Goal: Task Accomplishment & Management: Use online tool/utility

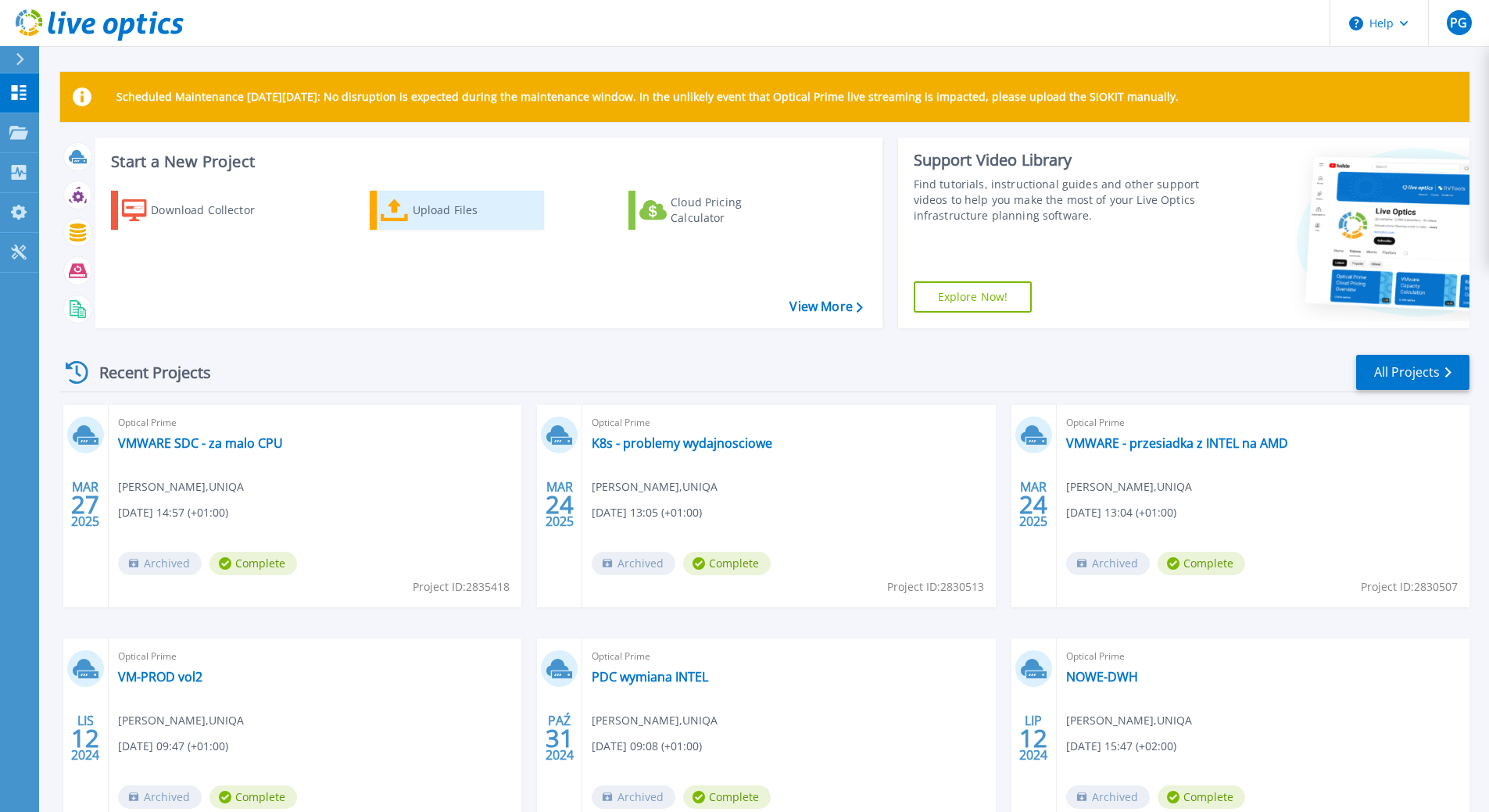
click at [437, 213] on div "Upload Files" at bounding box center [475, 210] width 125 height 31
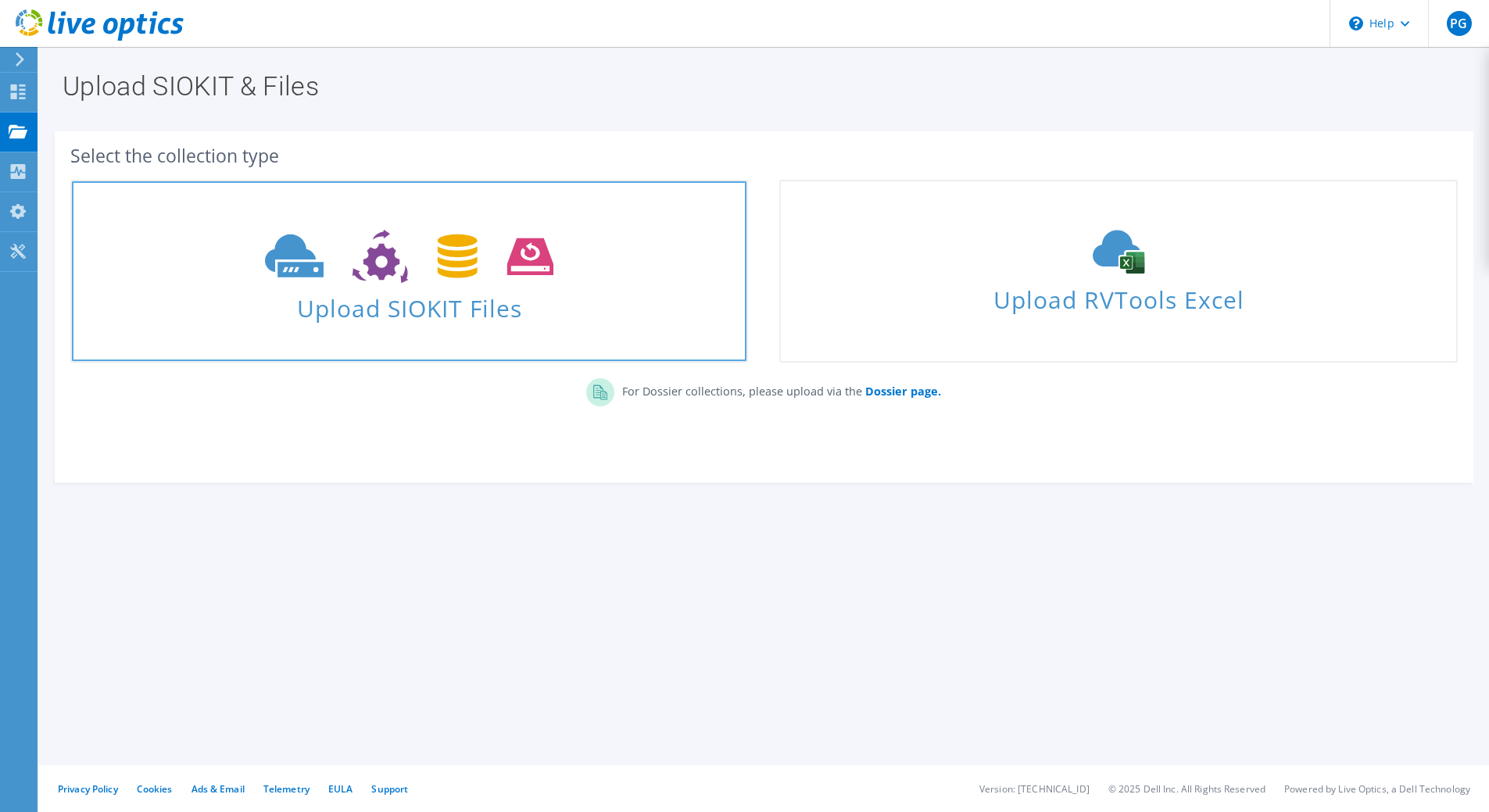
click at [430, 285] on span at bounding box center [409, 255] width 674 height 66
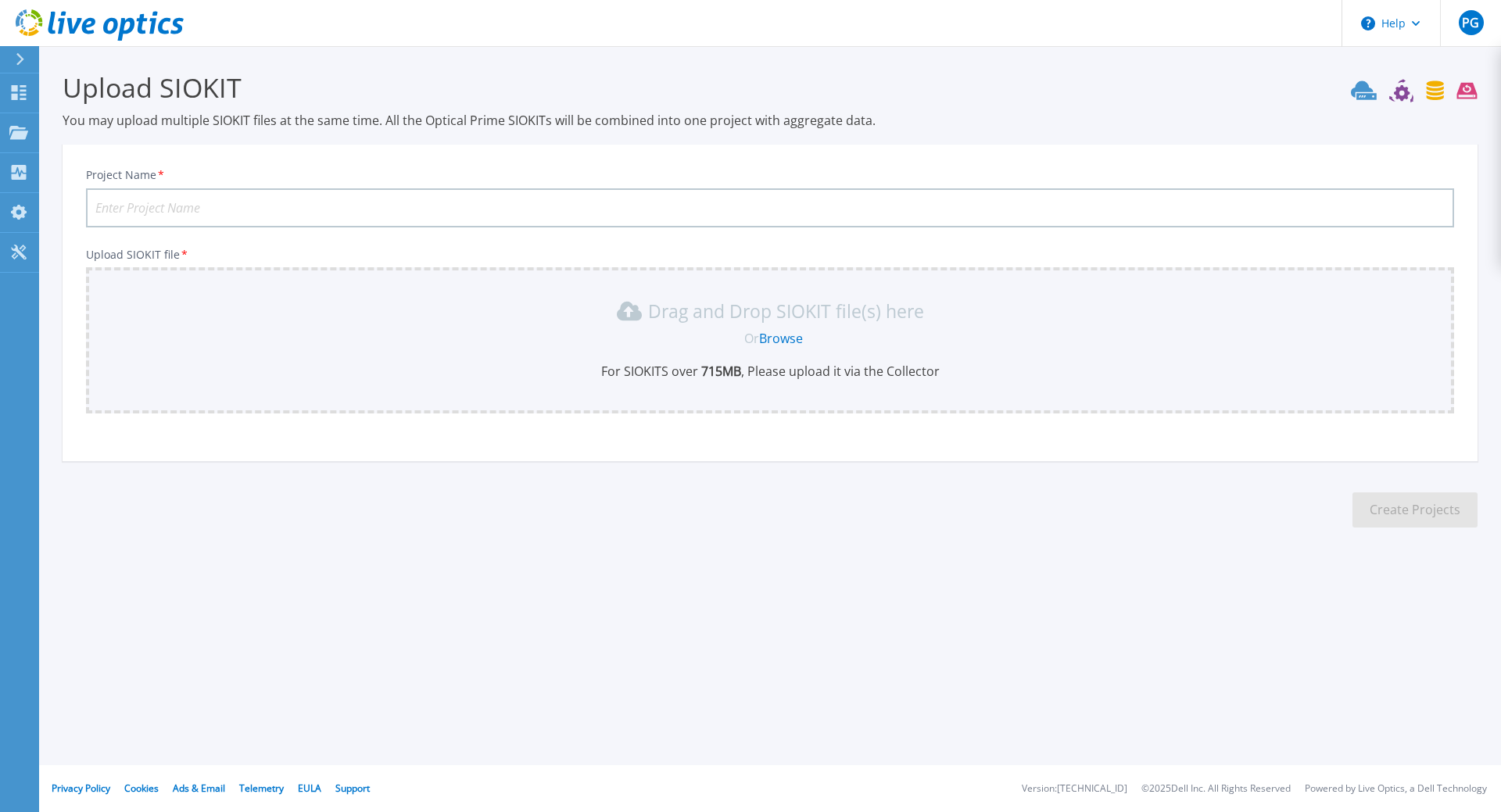
click at [251, 203] on input "Project Name *" at bounding box center [769, 208] width 1368 height 39
type input "DWH-09-2025"
click at [773, 340] on link "Browse" at bounding box center [781, 338] width 44 height 17
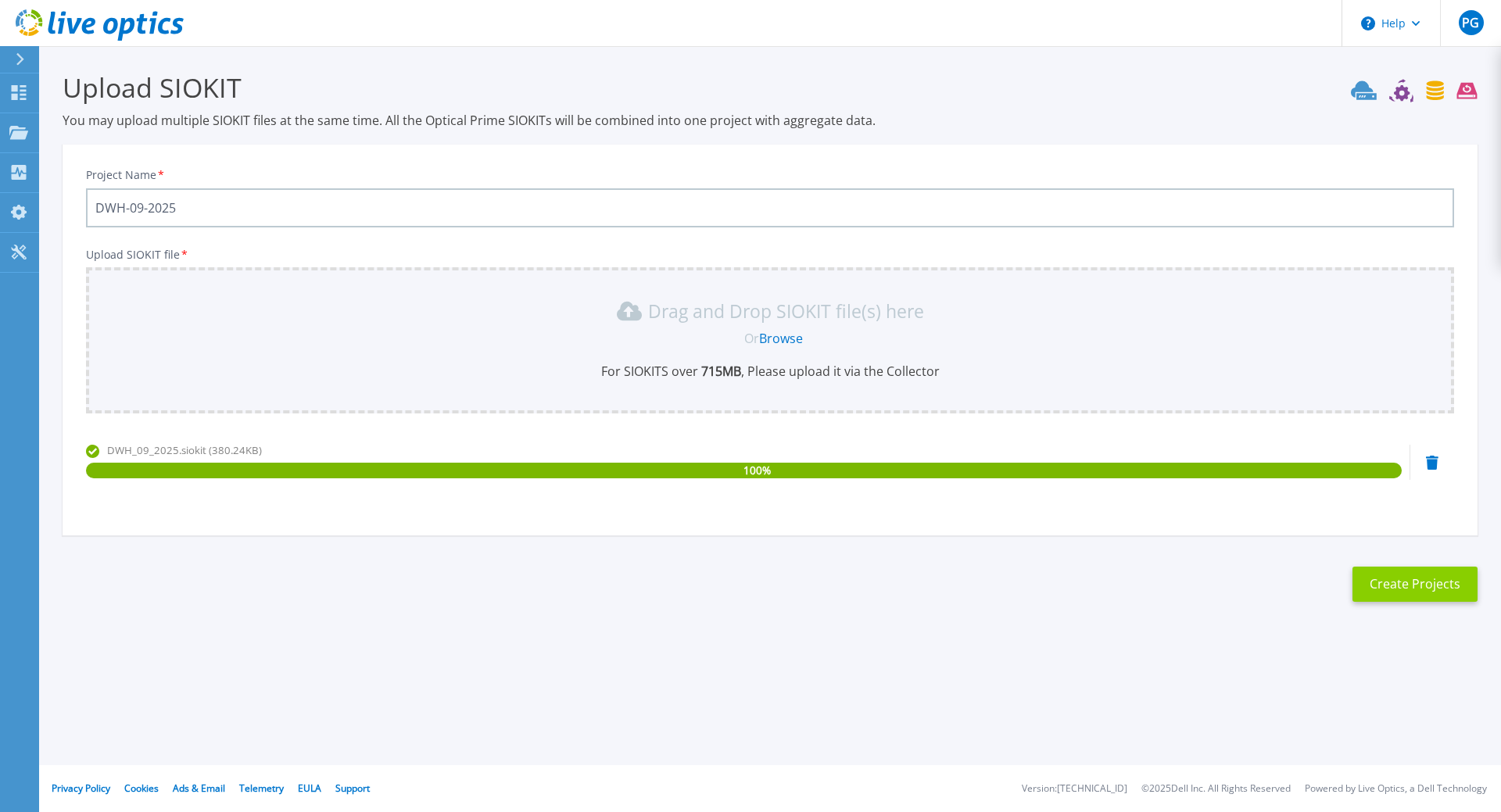
click at [1433, 595] on button "Create Projects" at bounding box center [1415, 584] width 125 height 35
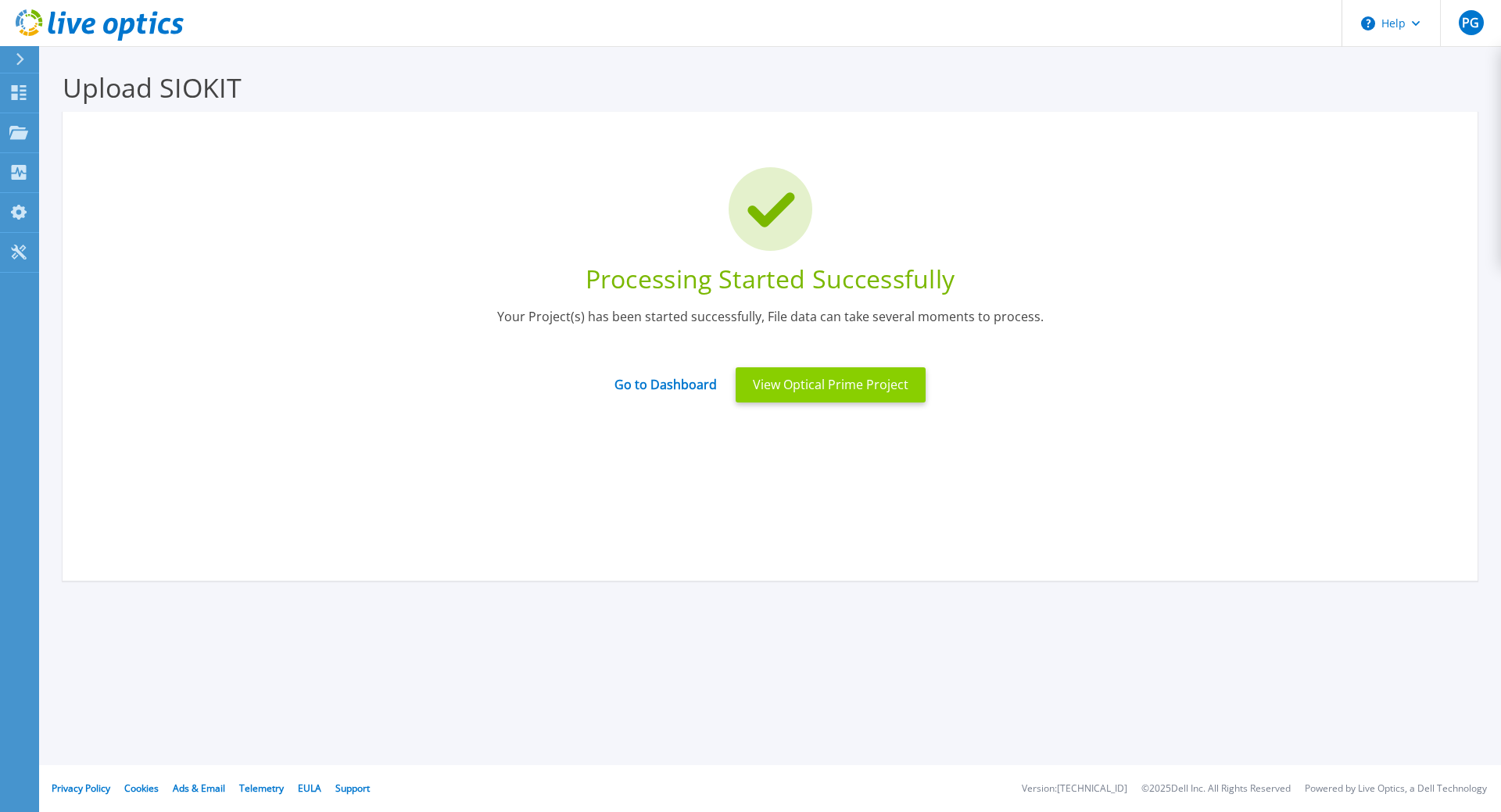
click at [869, 387] on button "View Optical Prime Project" at bounding box center [831, 385] width 190 height 35
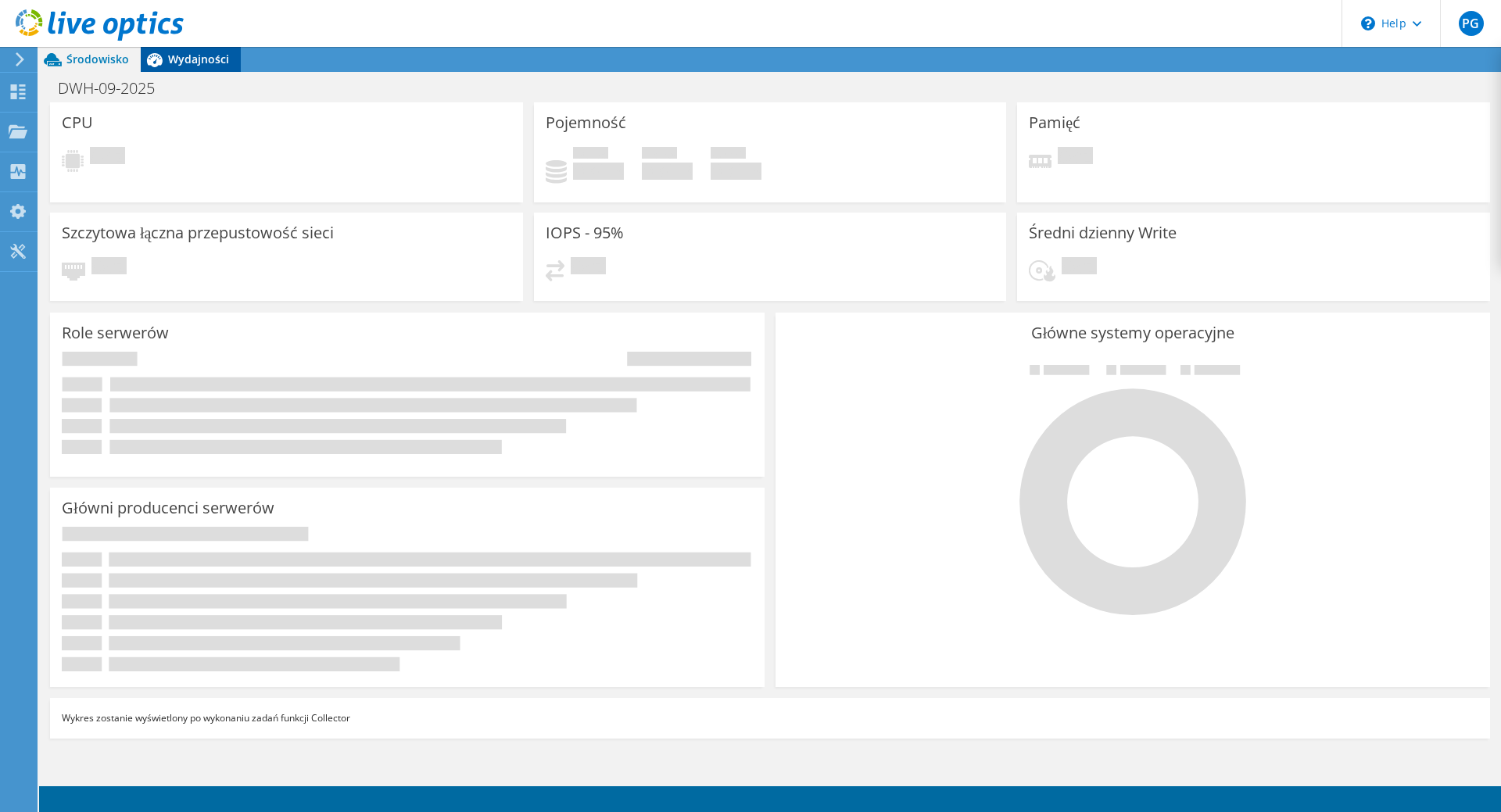
click at [189, 52] on span "Wydajności" at bounding box center [198, 59] width 61 height 15
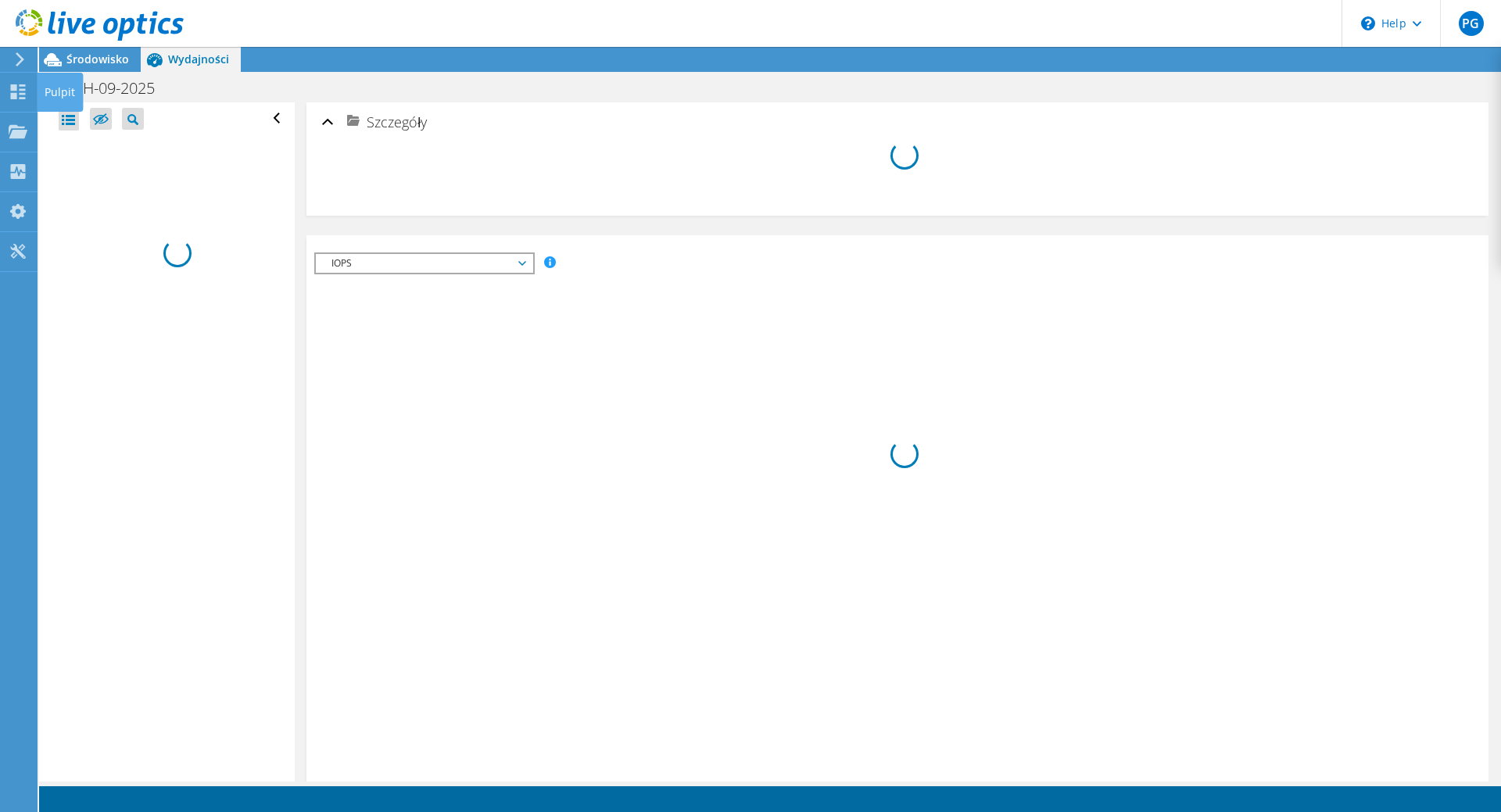
click at [29, 18] on icon at bounding box center [100, 25] width 168 height 32
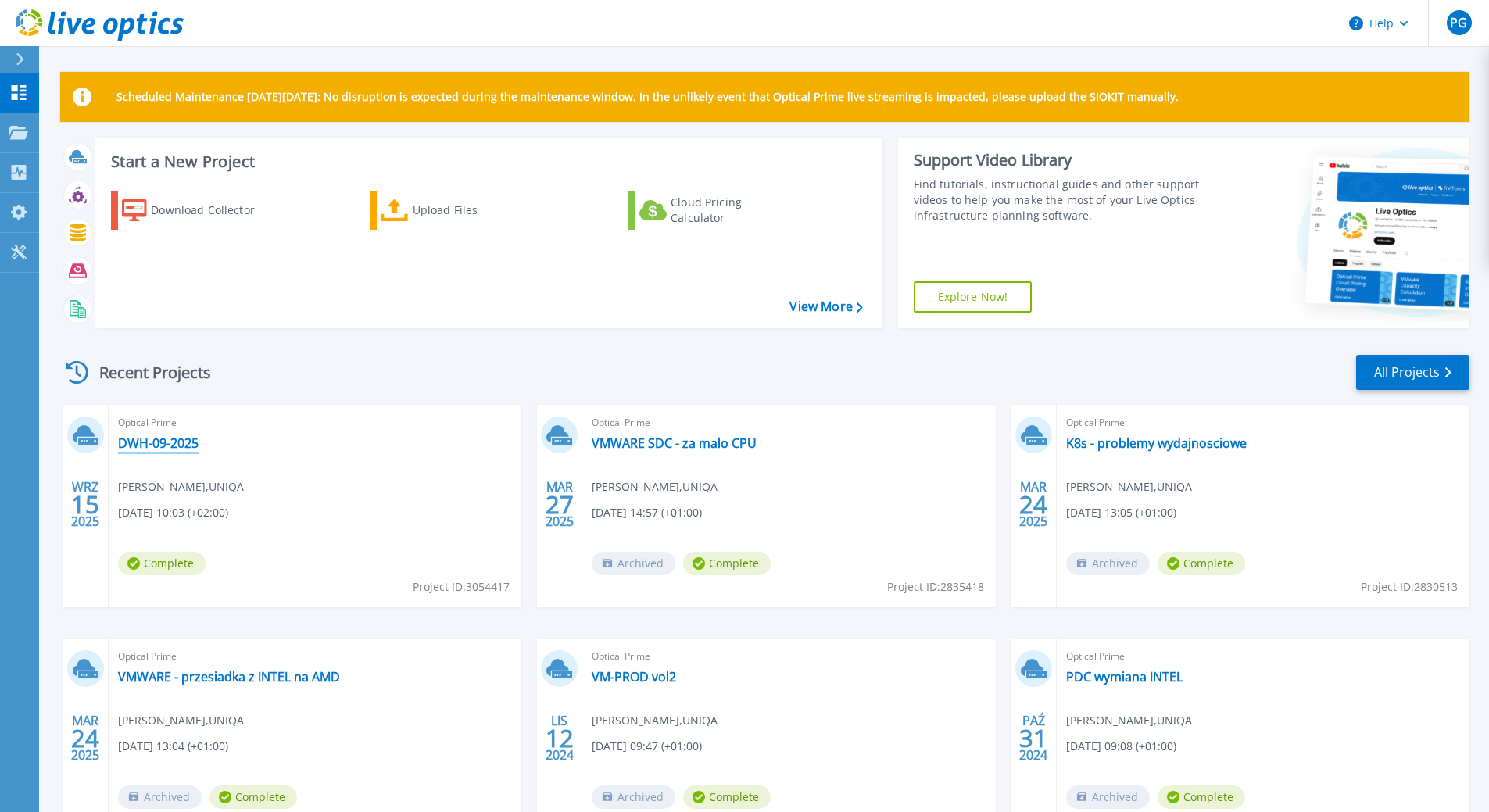
click at [175, 446] on link "DWH-09-2025" at bounding box center [158, 443] width 81 height 16
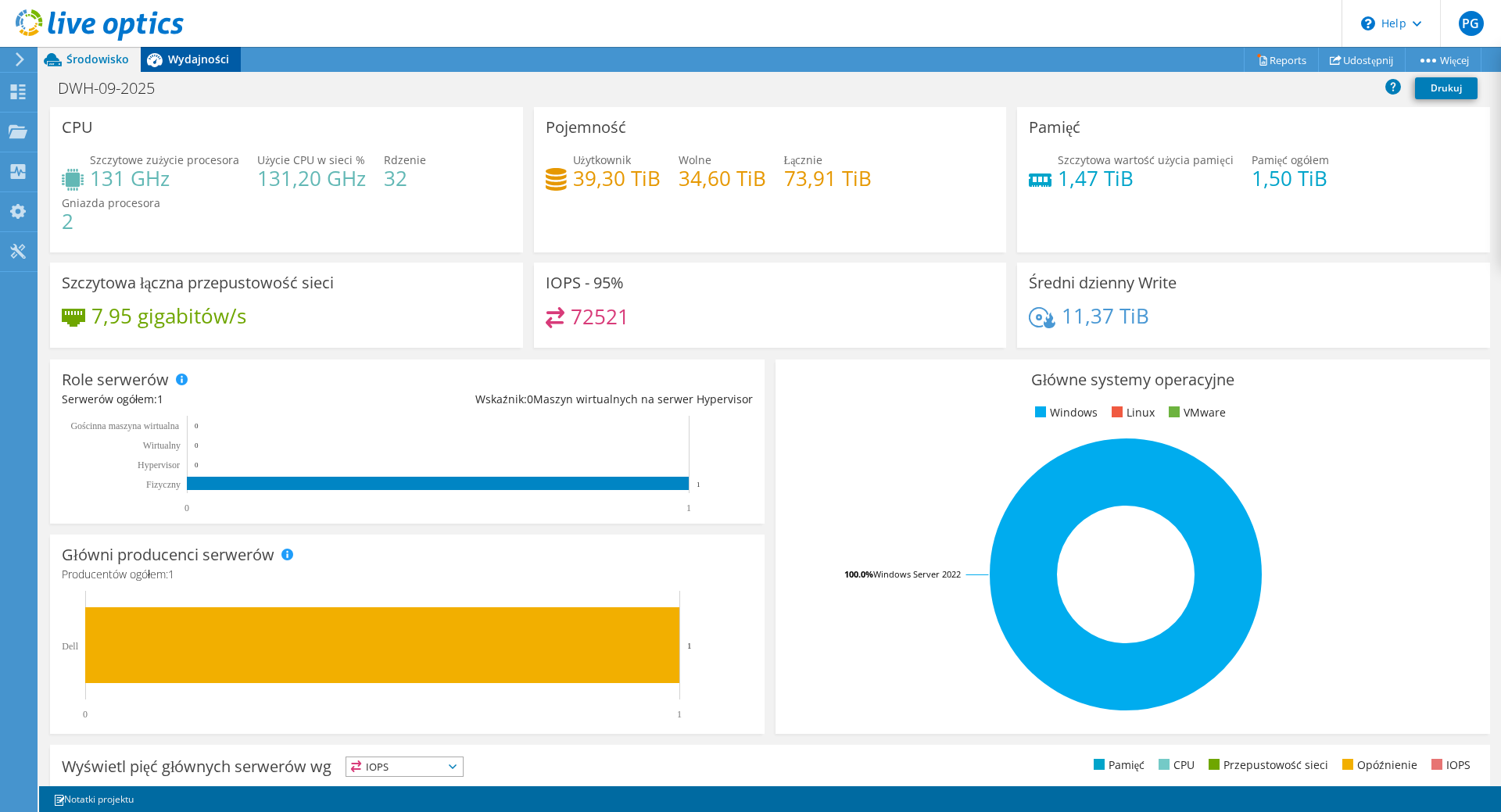
click at [212, 69] on div "Wydajności" at bounding box center [190, 60] width 100 height 25
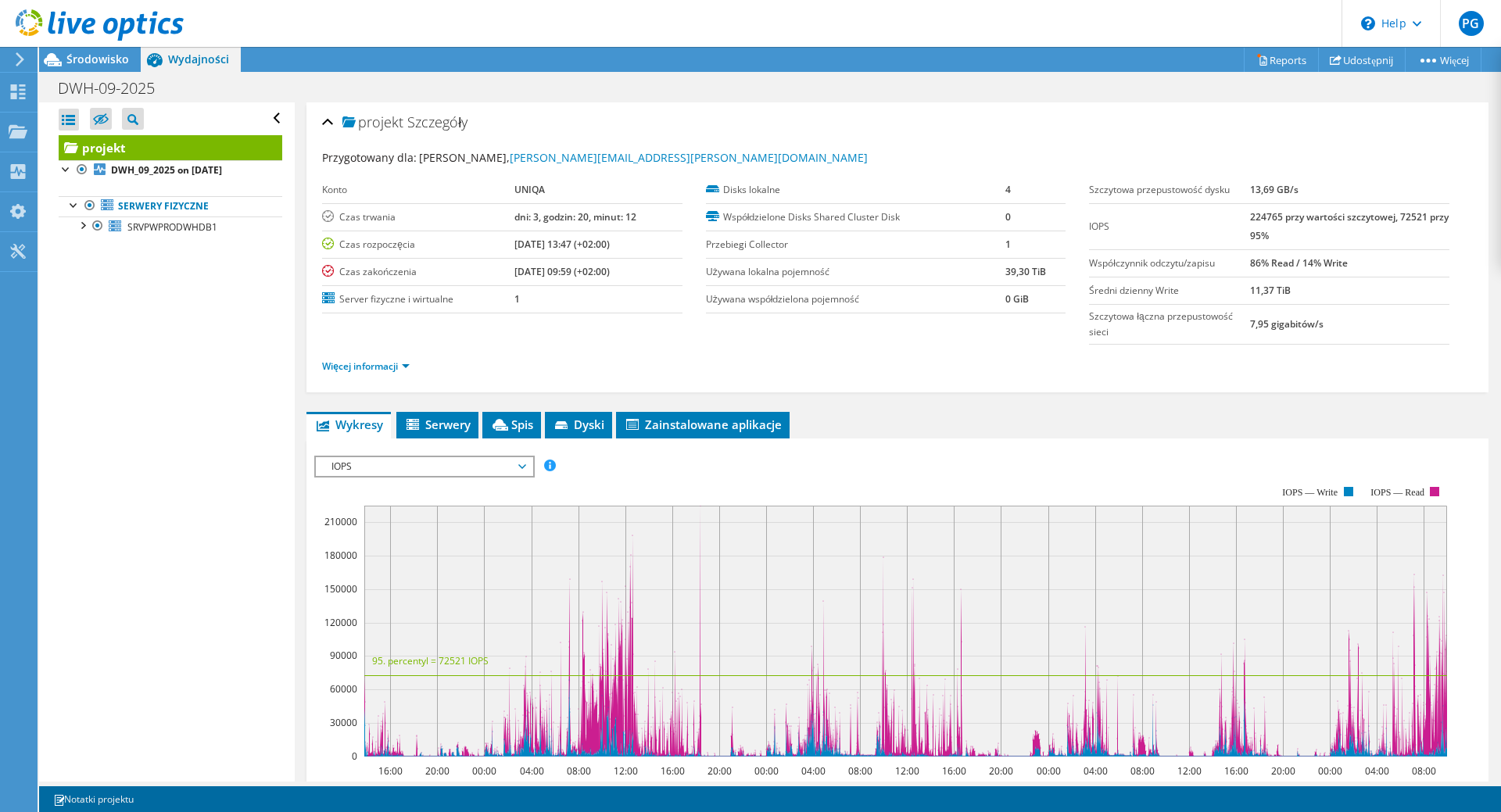
click at [388, 470] on span "IOPS" at bounding box center [424, 467] width 201 height 18
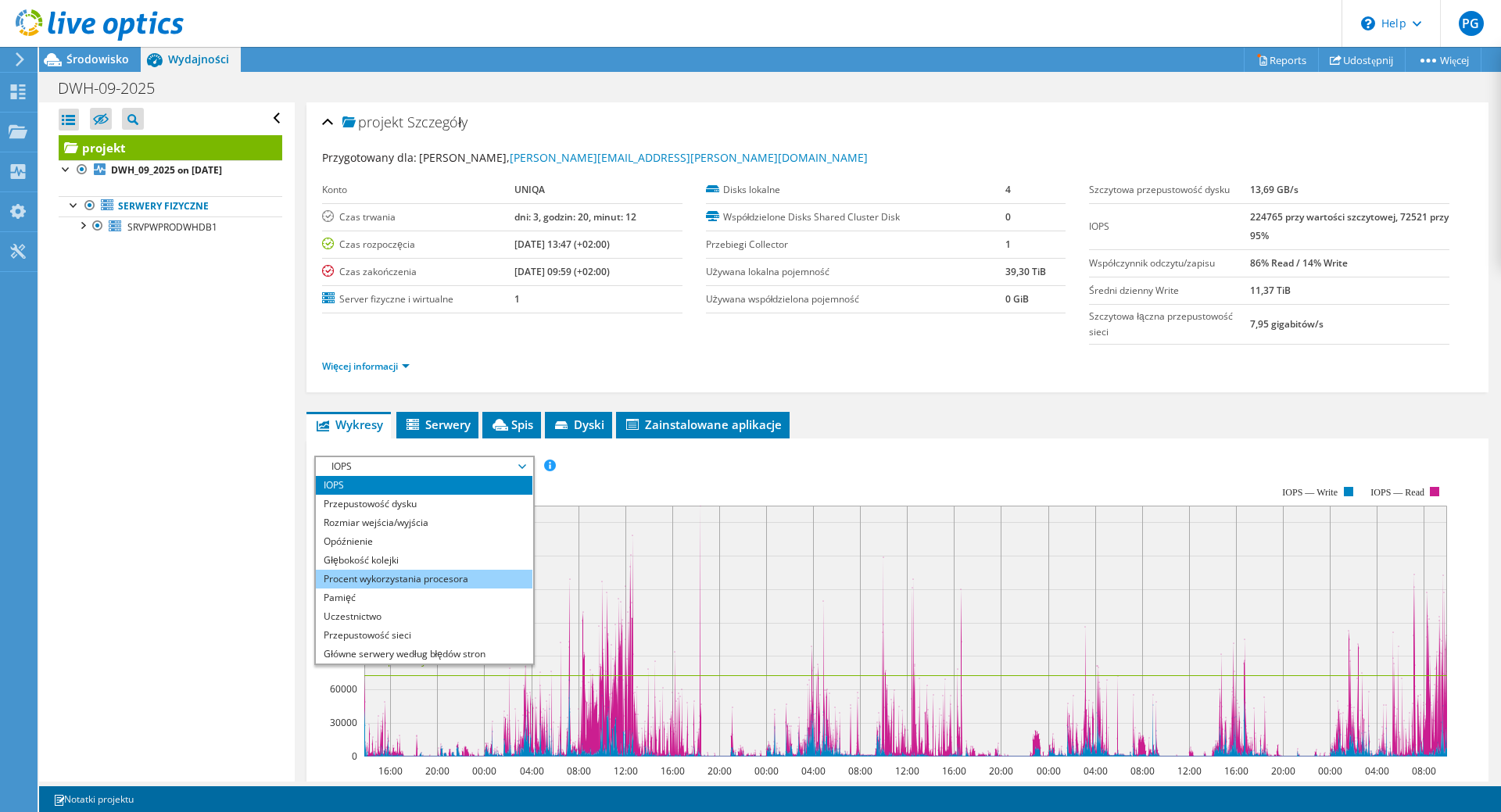
click at [441, 582] on li "Procent wykorzystania procesora" at bounding box center [425, 579] width 217 height 18
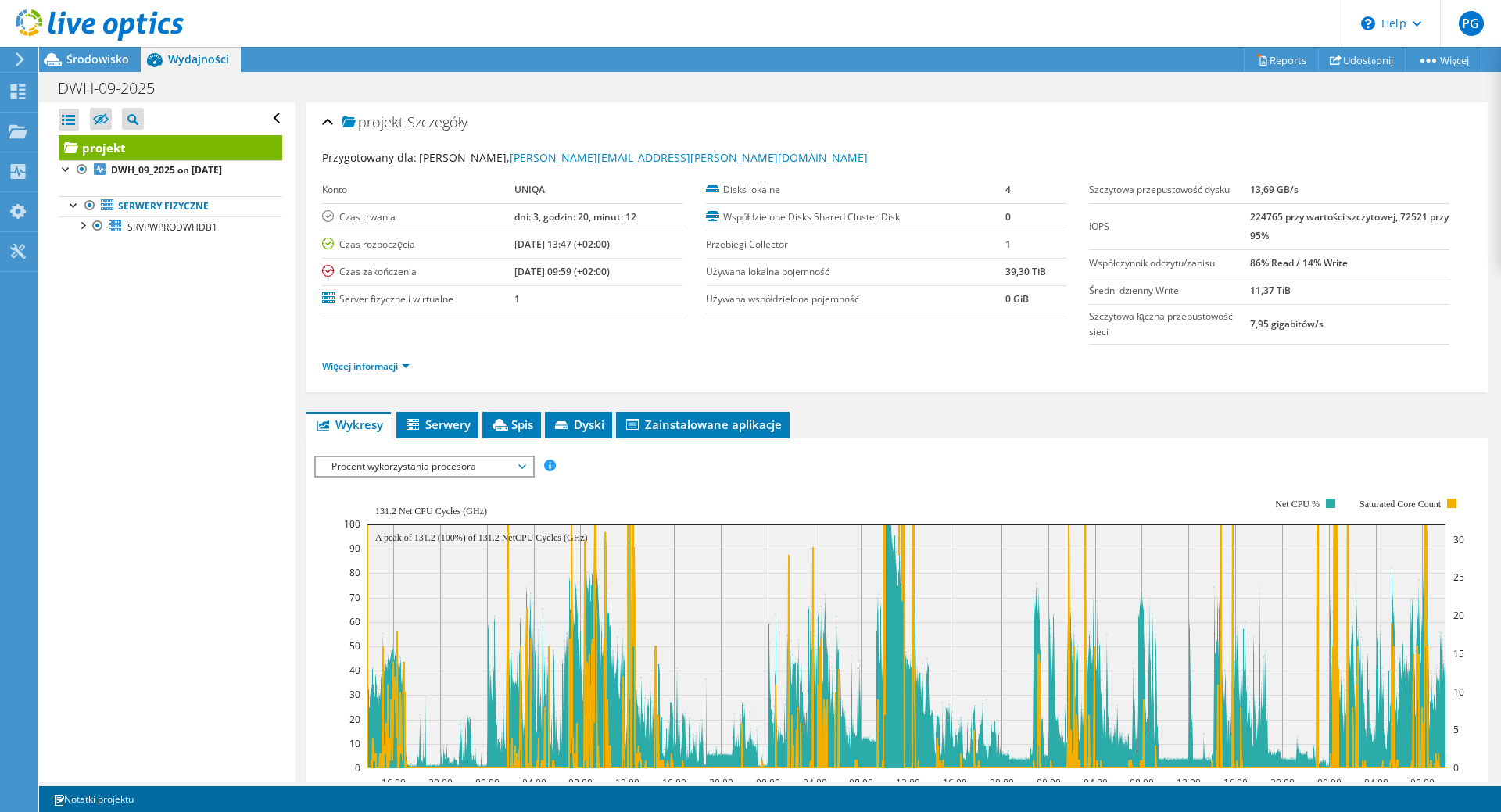
scroll to position [156, 0]
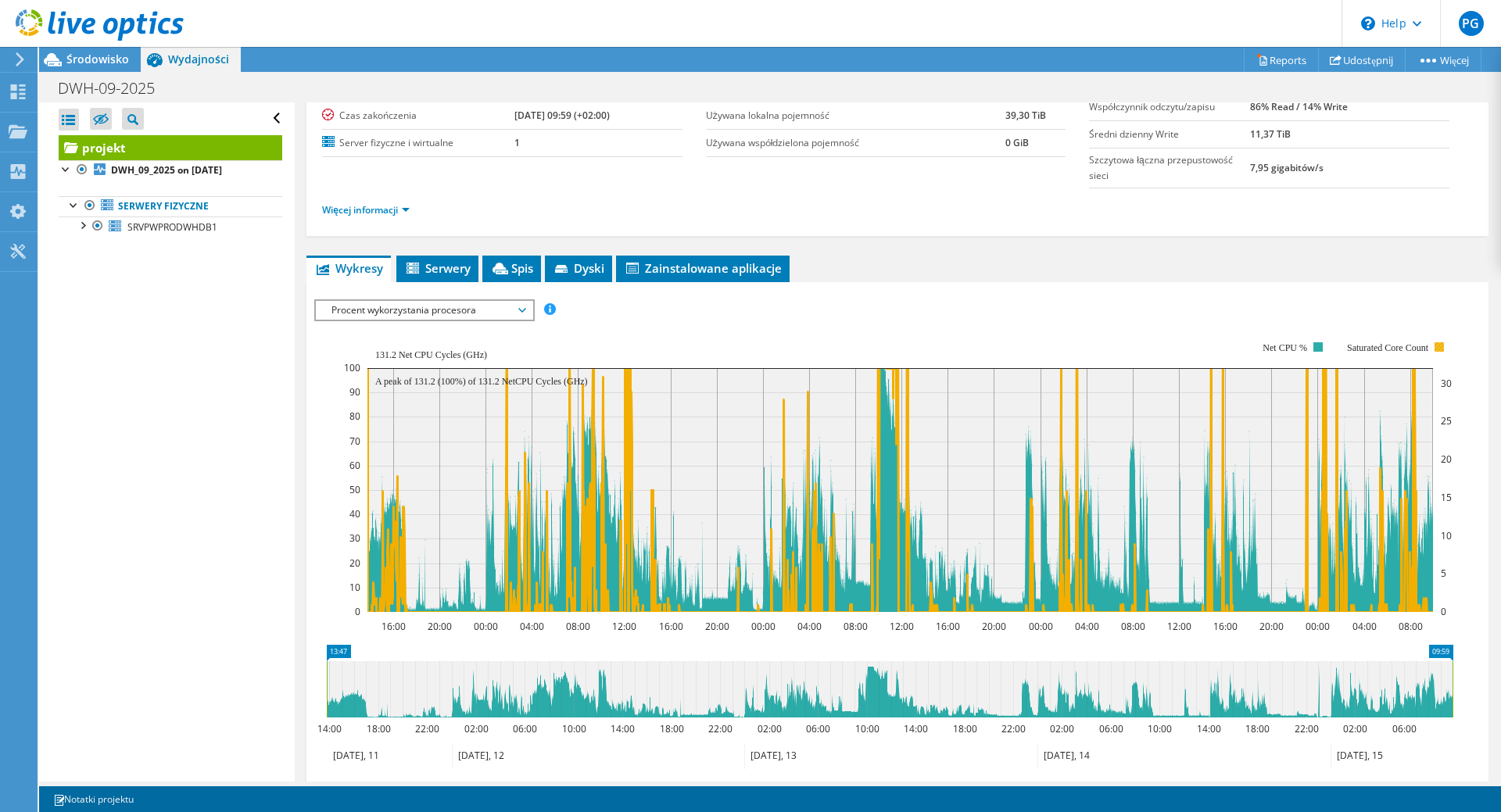
drag, startPoint x: 1432, startPoint y: 342, endPoint x: 1373, endPoint y: 340, distance: 59.0
click at [1373, 340] on icon "16:00 20:00 00:00 04:00 08:00 12:00 16:00 20:00 00:00 04:00 08:00 12:00 16:00 2…" at bounding box center [885, 477] width 1142 height 313
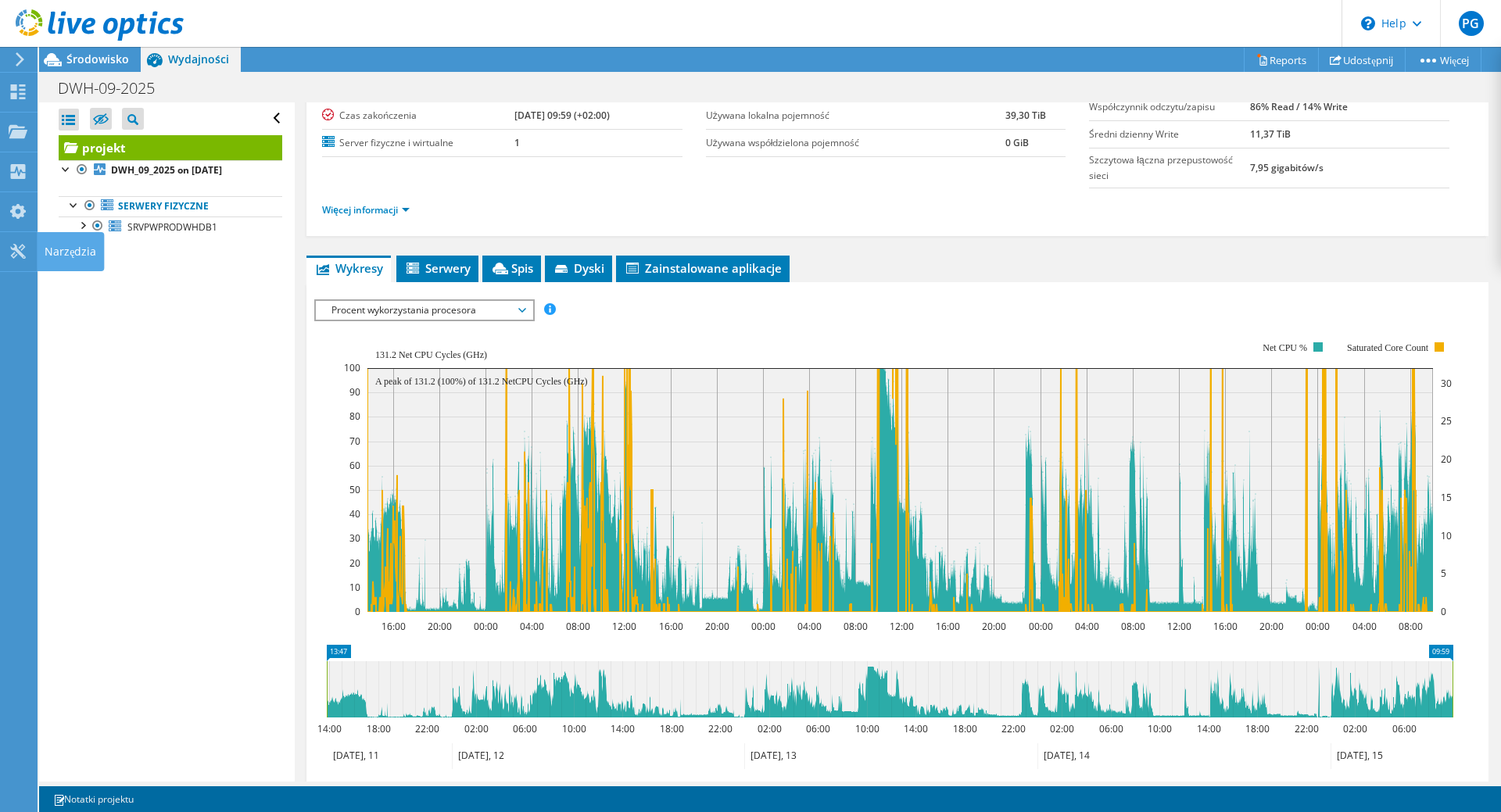
click at [1433, 345] on rect at bounding box center [898, 477] width 1108 height 313
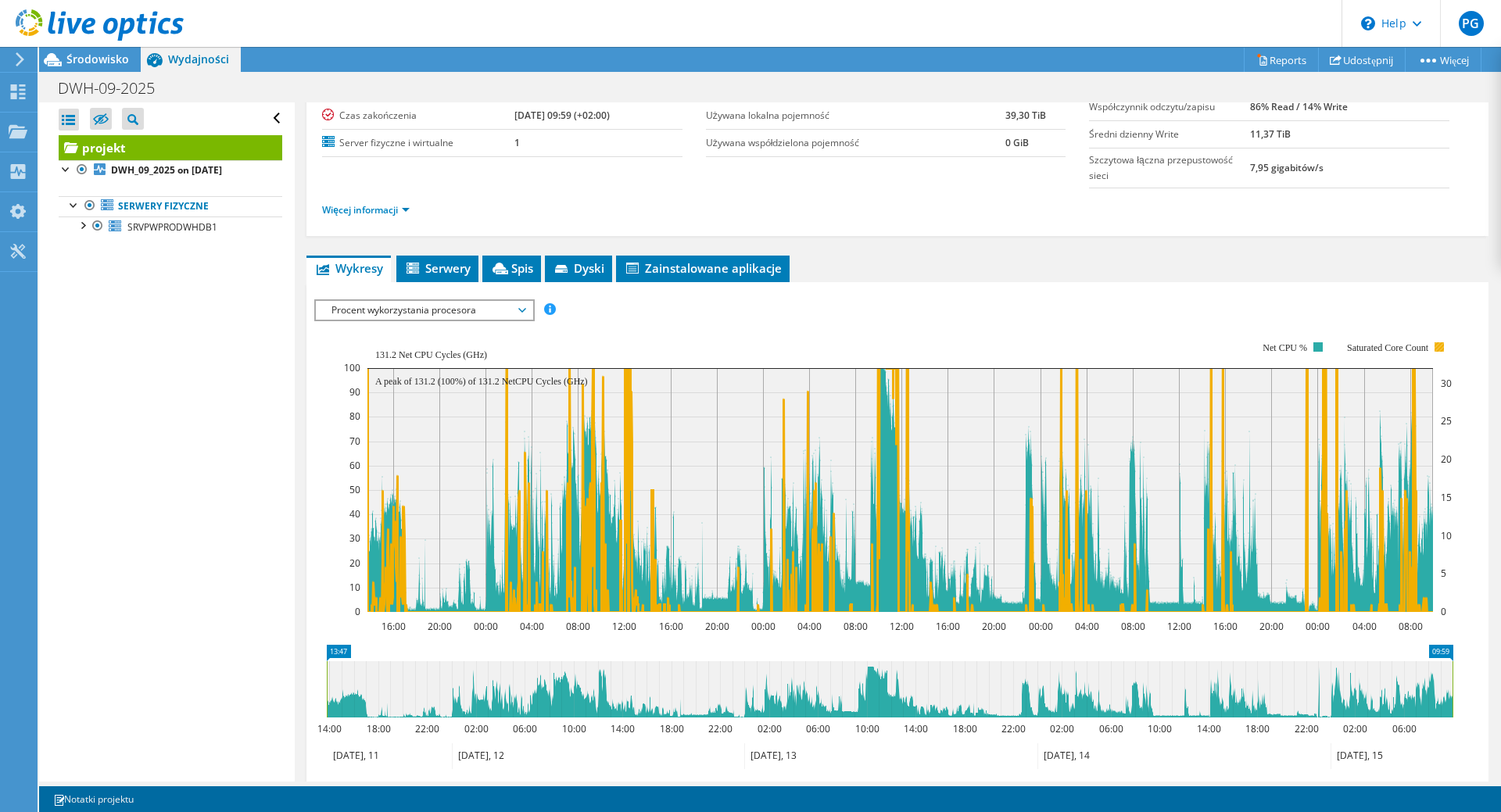
click at [1439, 346] on rect at bounding box center [1439, 346] width 9 height 9
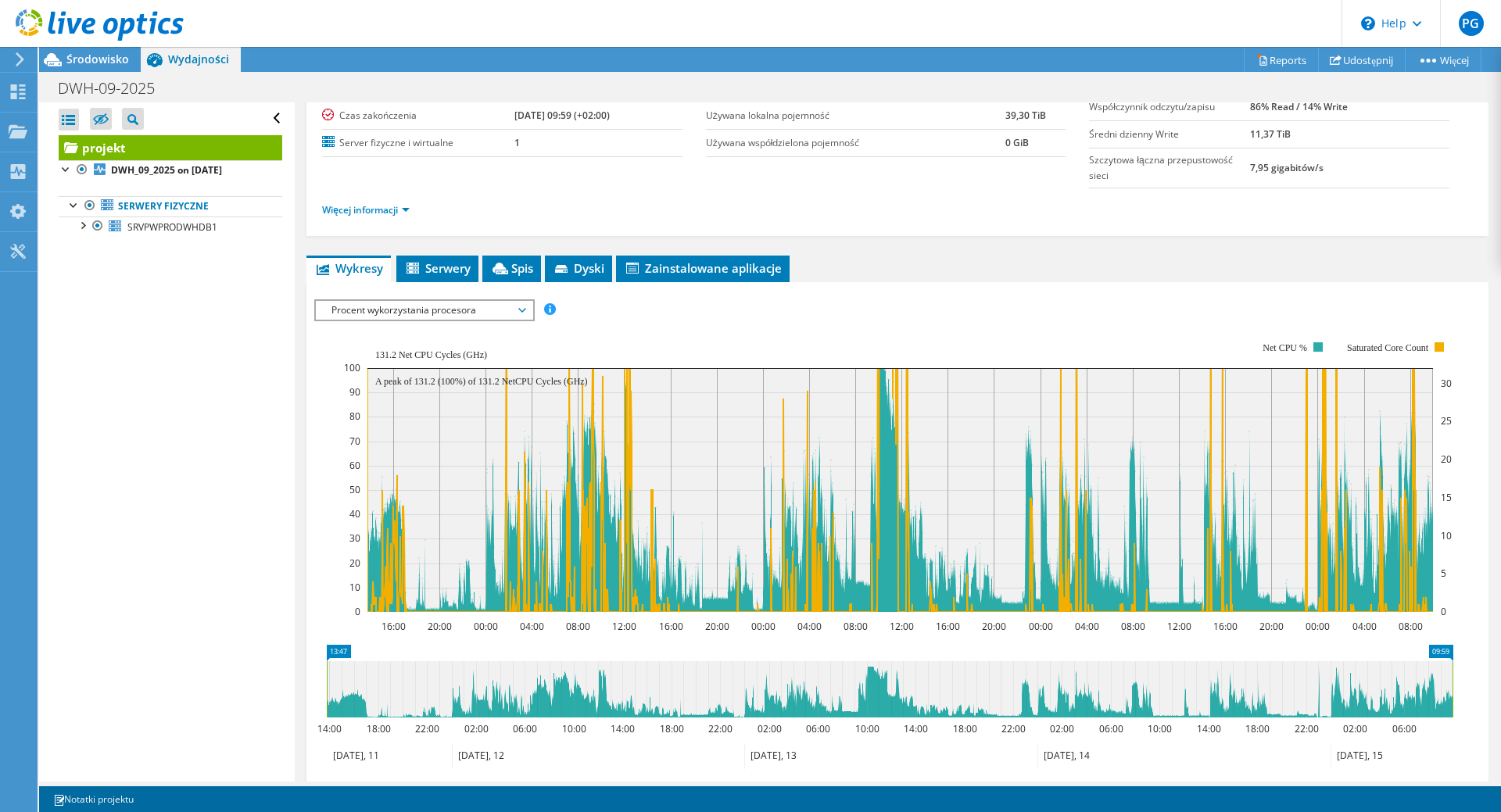
click at [395, 314] on span "Procent wykorzystania procesora" at bounding box center [424, 310] width 201 height 18
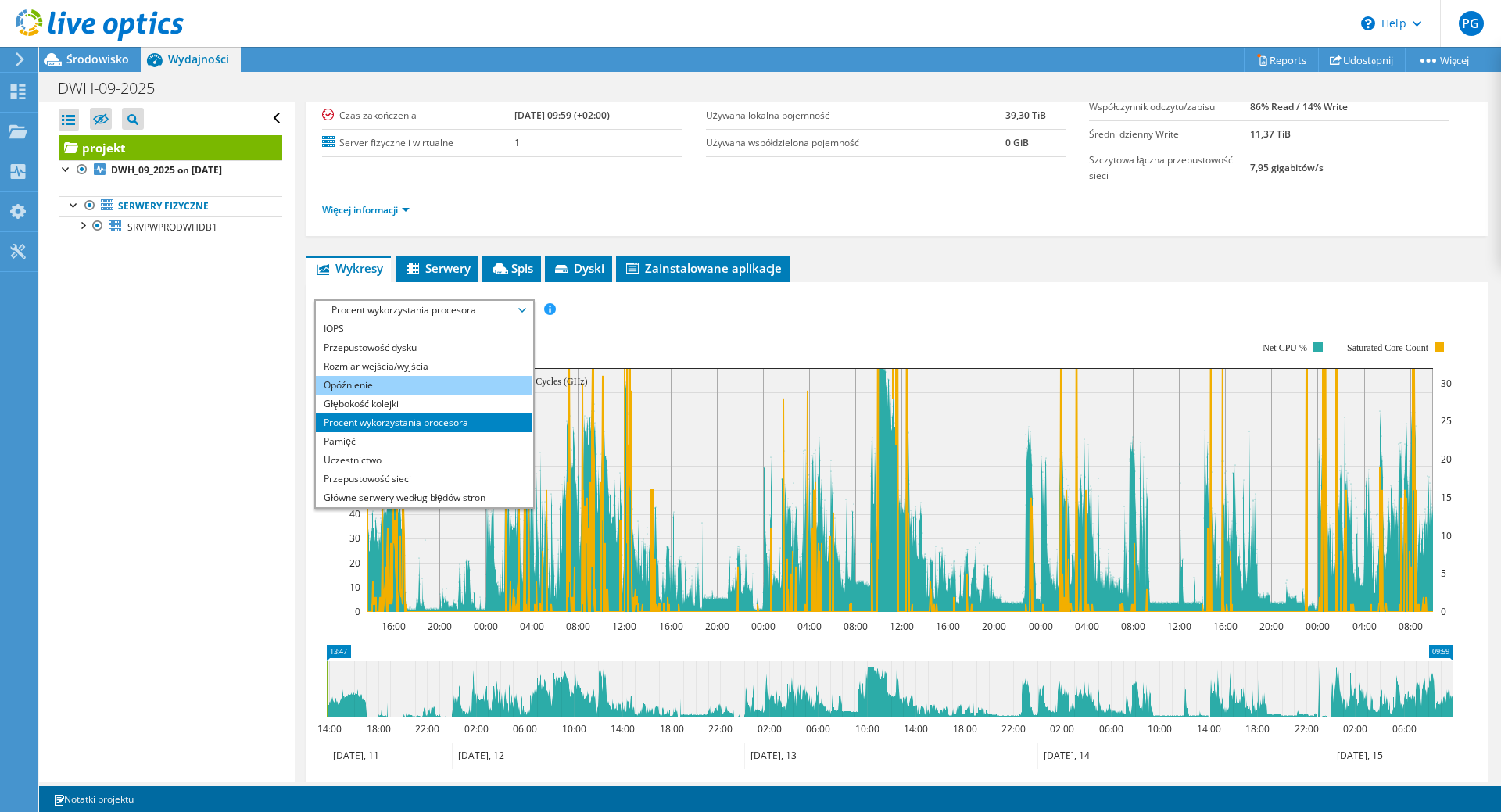
click at [433, 377] on li "Opóźnienie" at bounding box center [425, 385] width 217 height 18
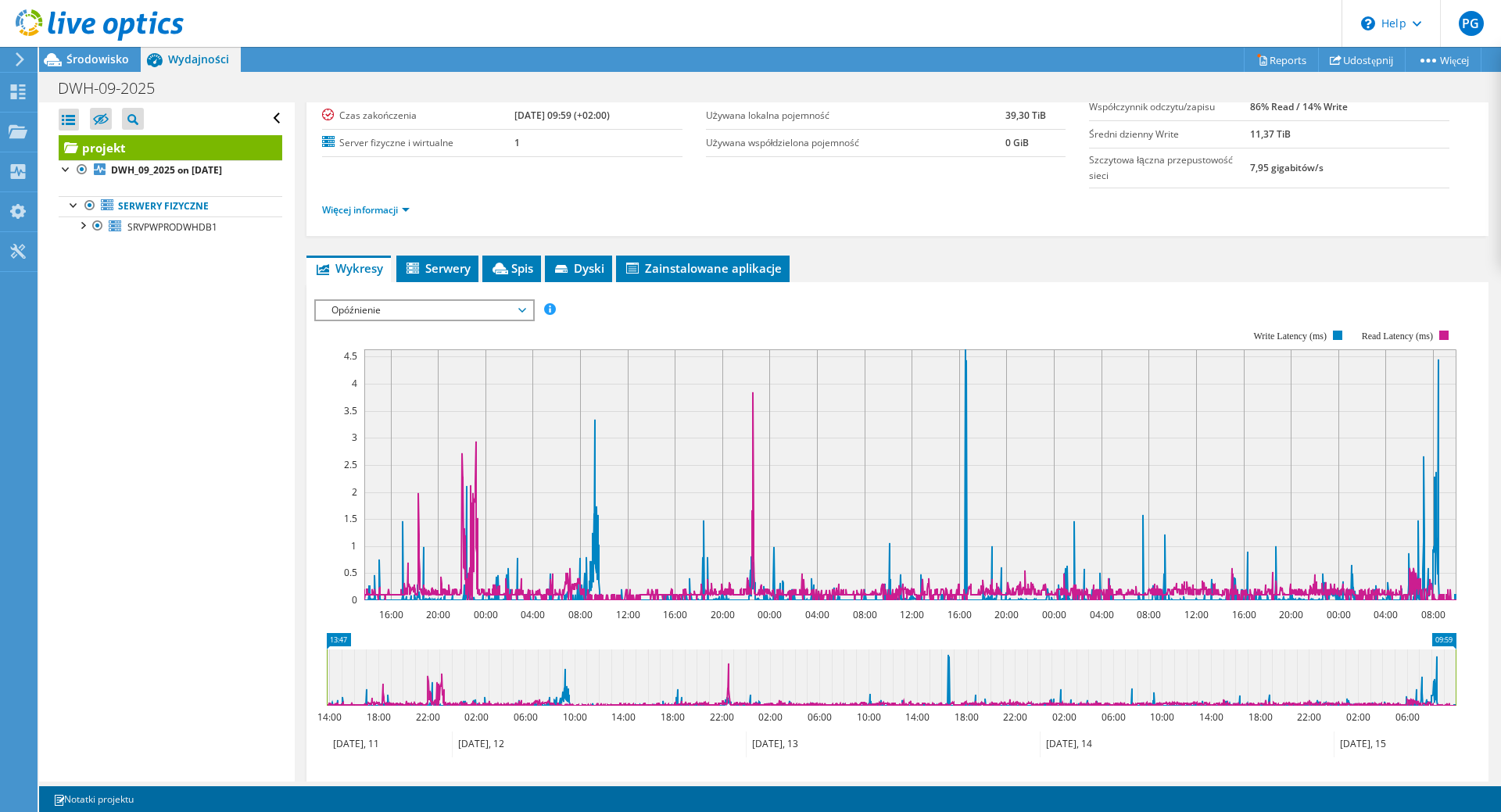
click at [501, 319] on div "Opóźnienie IOPS Przepustowość dysku Rozmiar wejścia/wyjścia Opóźnienie Głębokoś…" at bounding box center [425, 310] width 220 height 22
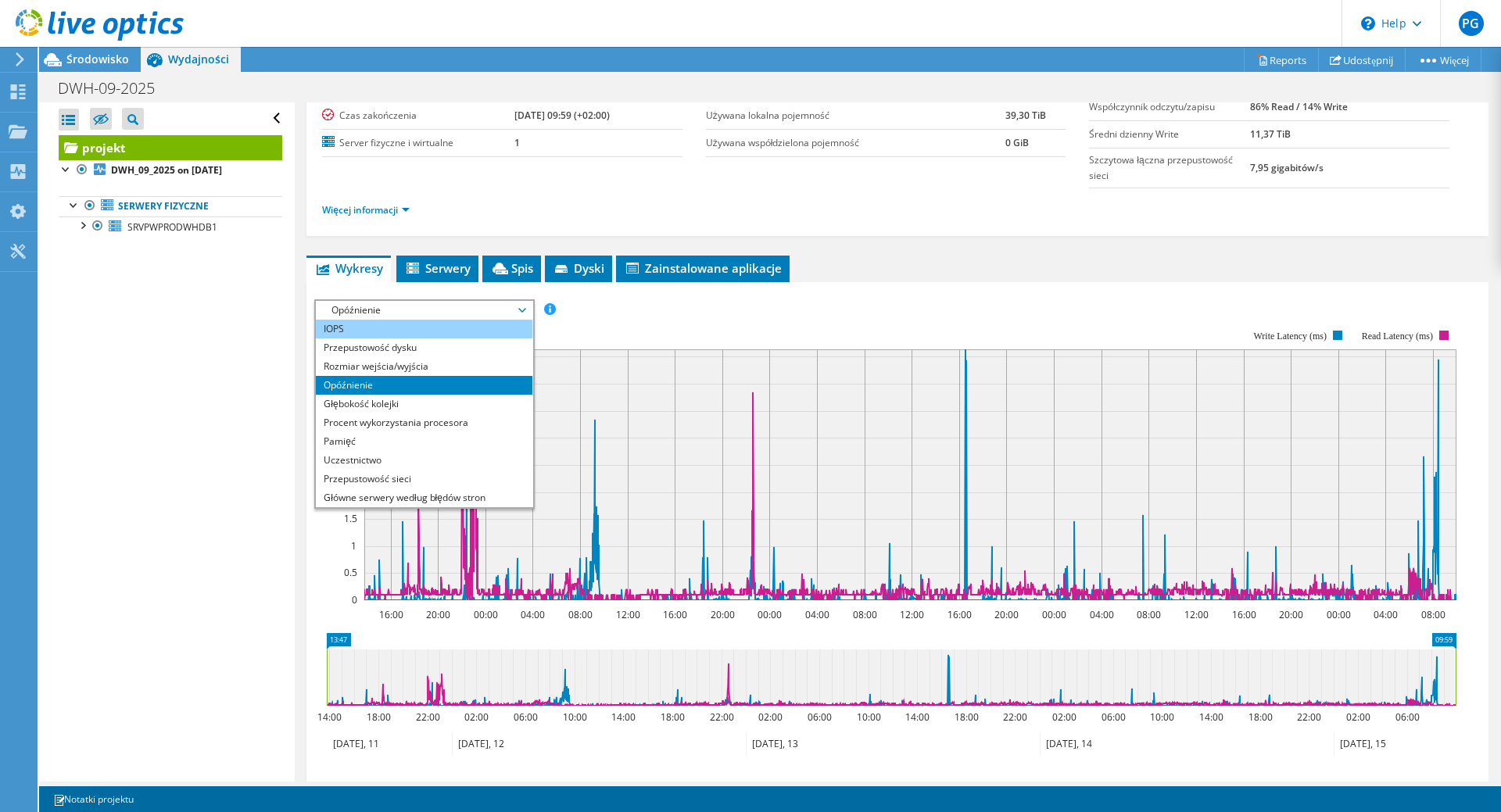
click at [440, 332] on li "IOPS" at bounding box center [425, 329] width 217 height 18
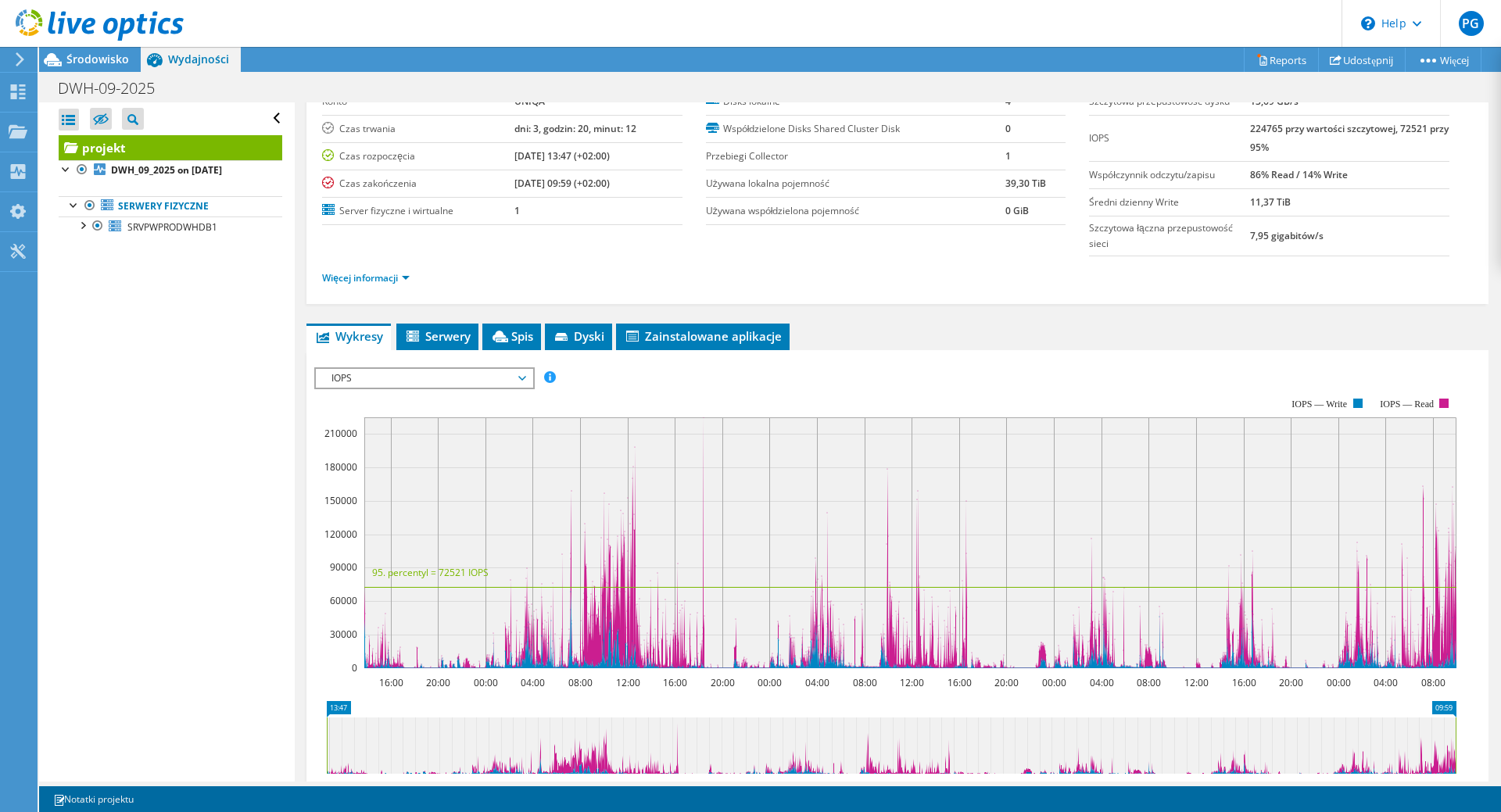
scroll to position [64, 0]
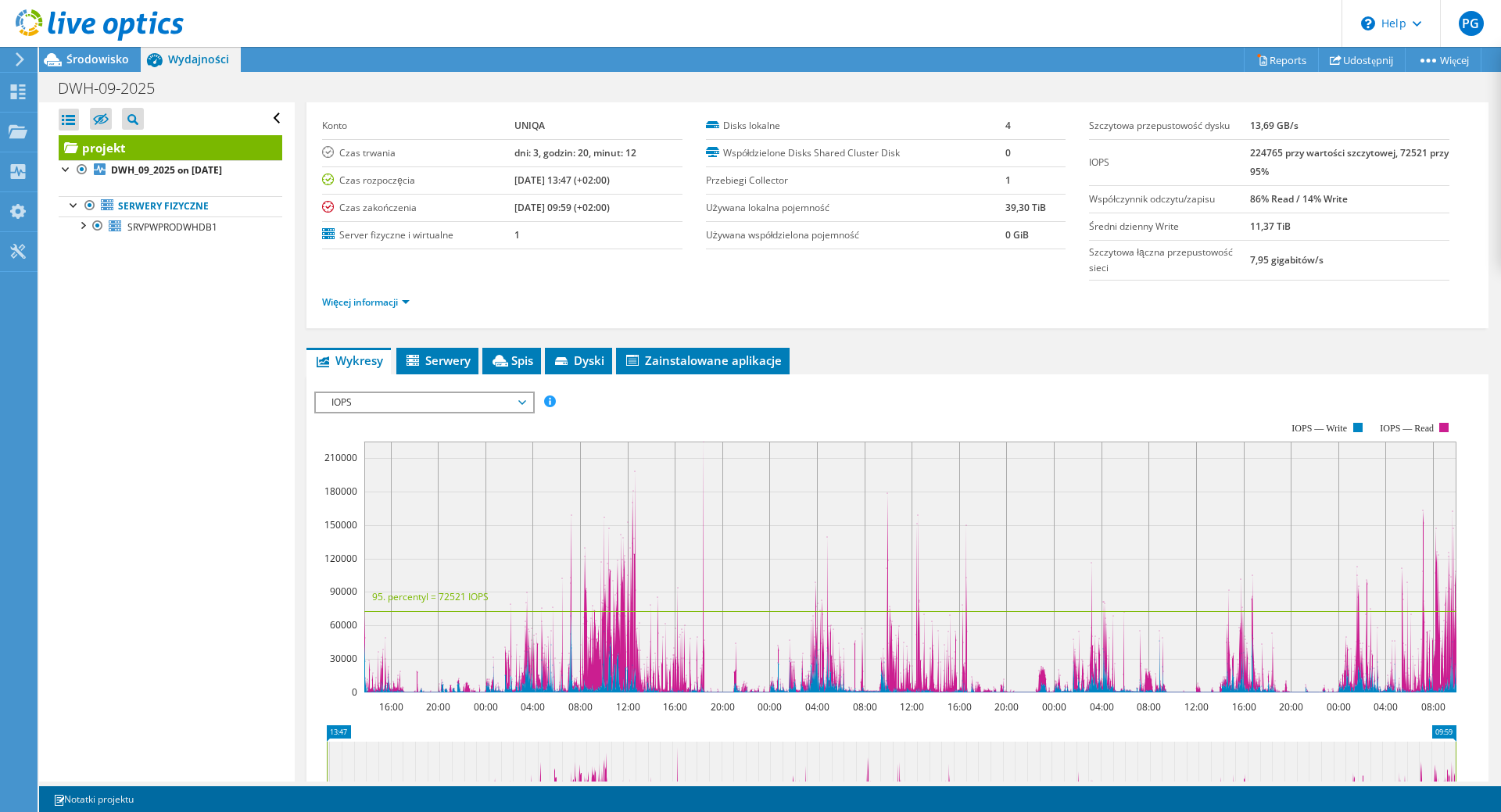
click at [1487, 181] on div "projekt Szczegóły Przygotowany dla: [PERSON_NAME], [PERSON_NAME][EMAIL_ADDRESS]…" at bounding box center [898, 536] width 1206 height 995
drag, startPoint x: 508, startPoint y: 182, endPoint x: 534, endPoint y: 180, distance: 26.1
click at [534, 180] on tr "Czas rozpoczęcia [DATE] 13:47 (+02:00)" at bounding box center [502, 180] width 361 height 28
click at [556, 181] on b "[DATE] 13:47 (+02:00)" at bounding box center [562, 180] width 95 height 13
click at [469, 403] on span "IOPS" at bounding box center [424, 403] width 201 height 18
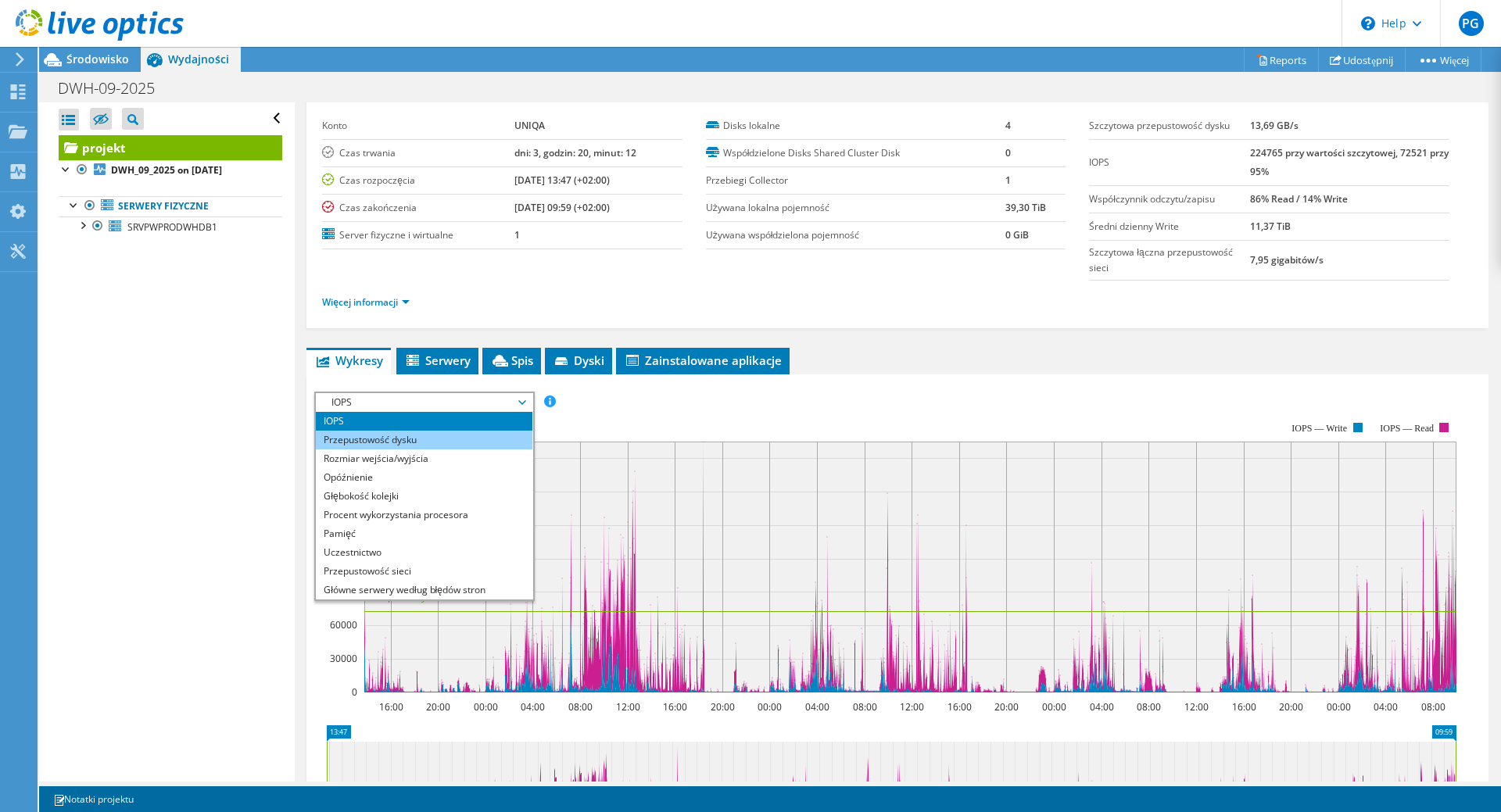
click at [434, 443] on li "Przepustowość dysku" at bounding box center [425, 440] width 217 height 18
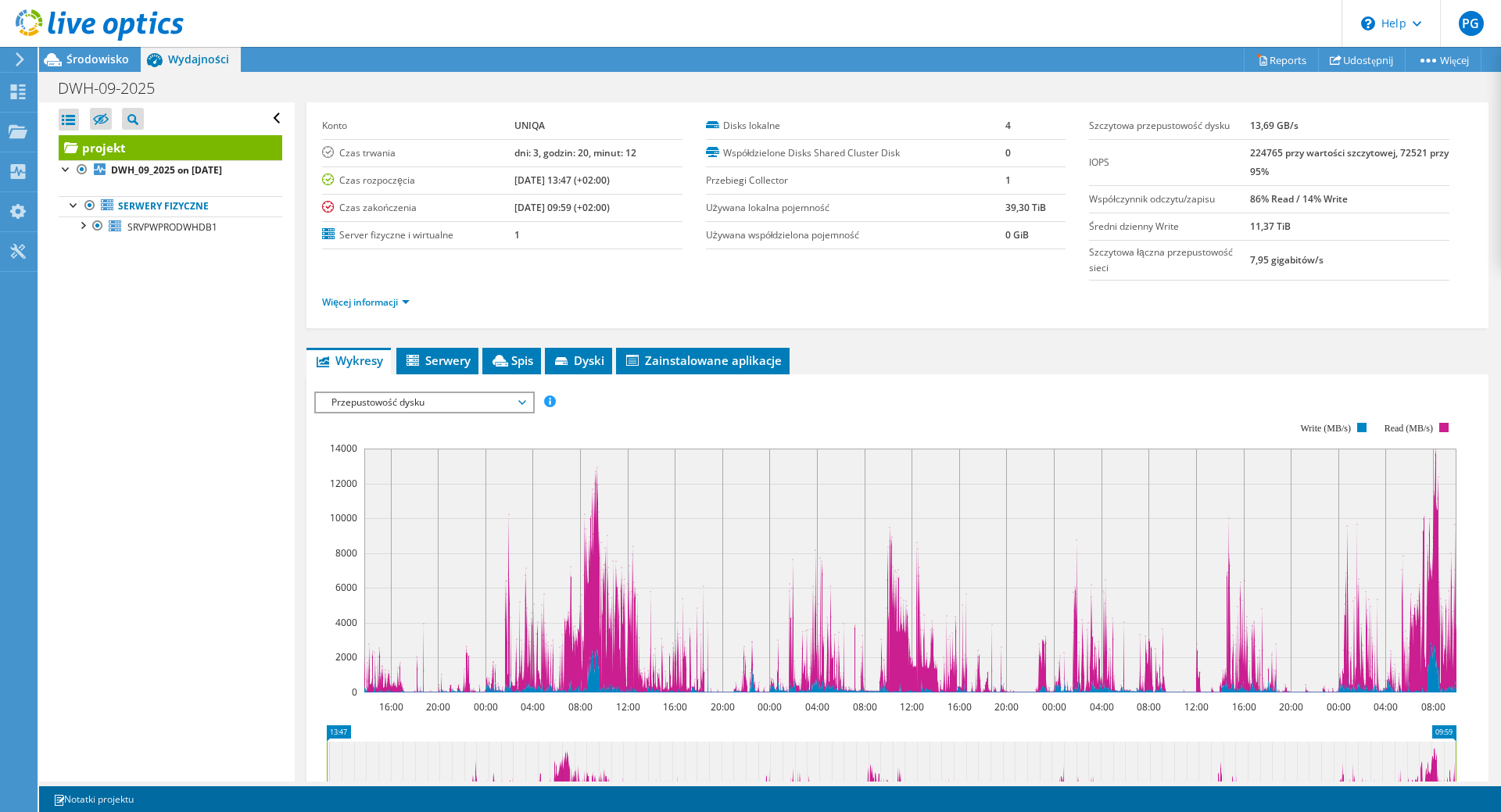
click at [501, 397] on span "Przepustowość dysku" at bounding box center [424, 403] width 201 height 18
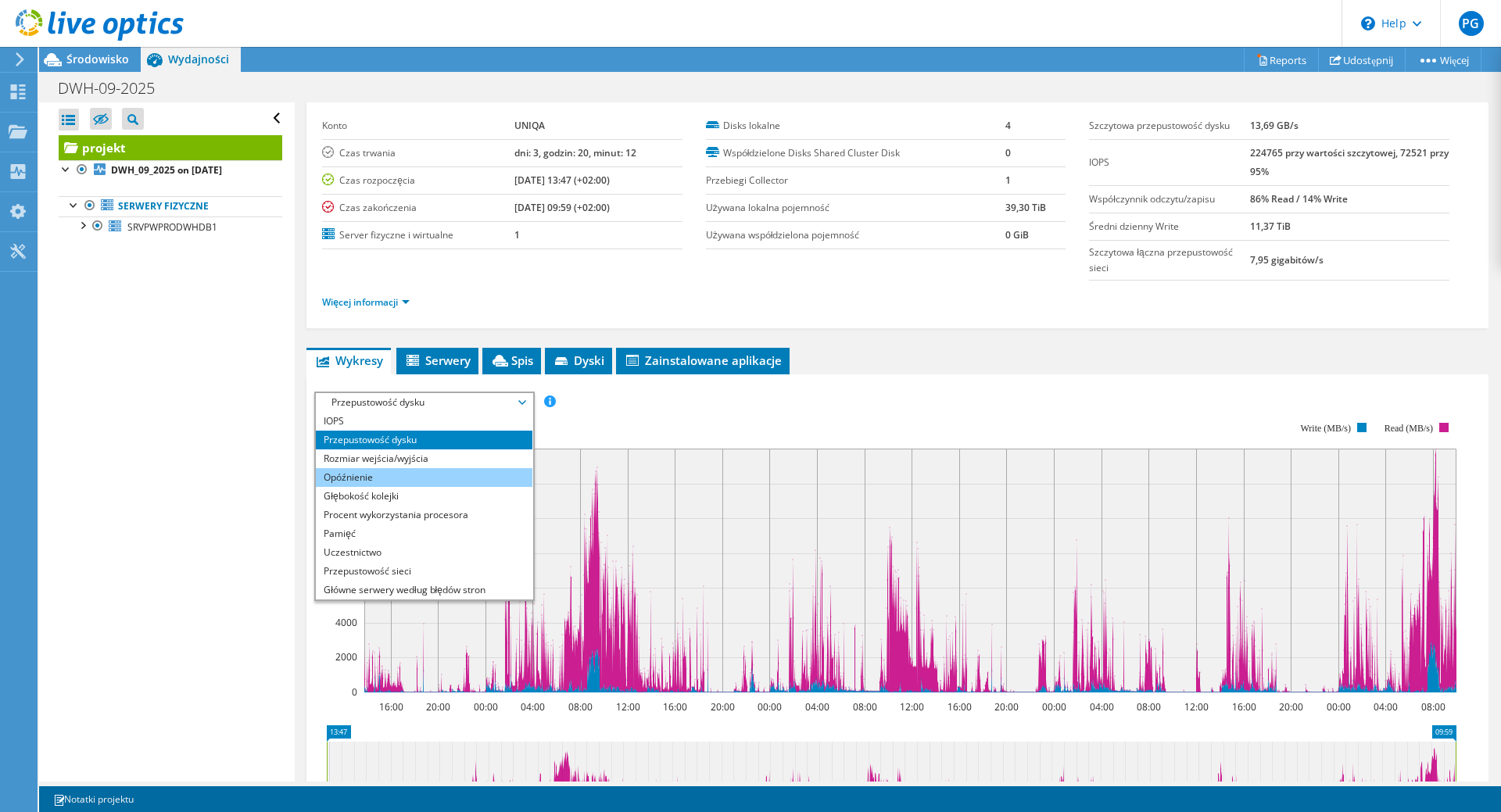
click at [391, 478] on li "Opóźnienie" at bounding box center [425, 477] width 217 height 18
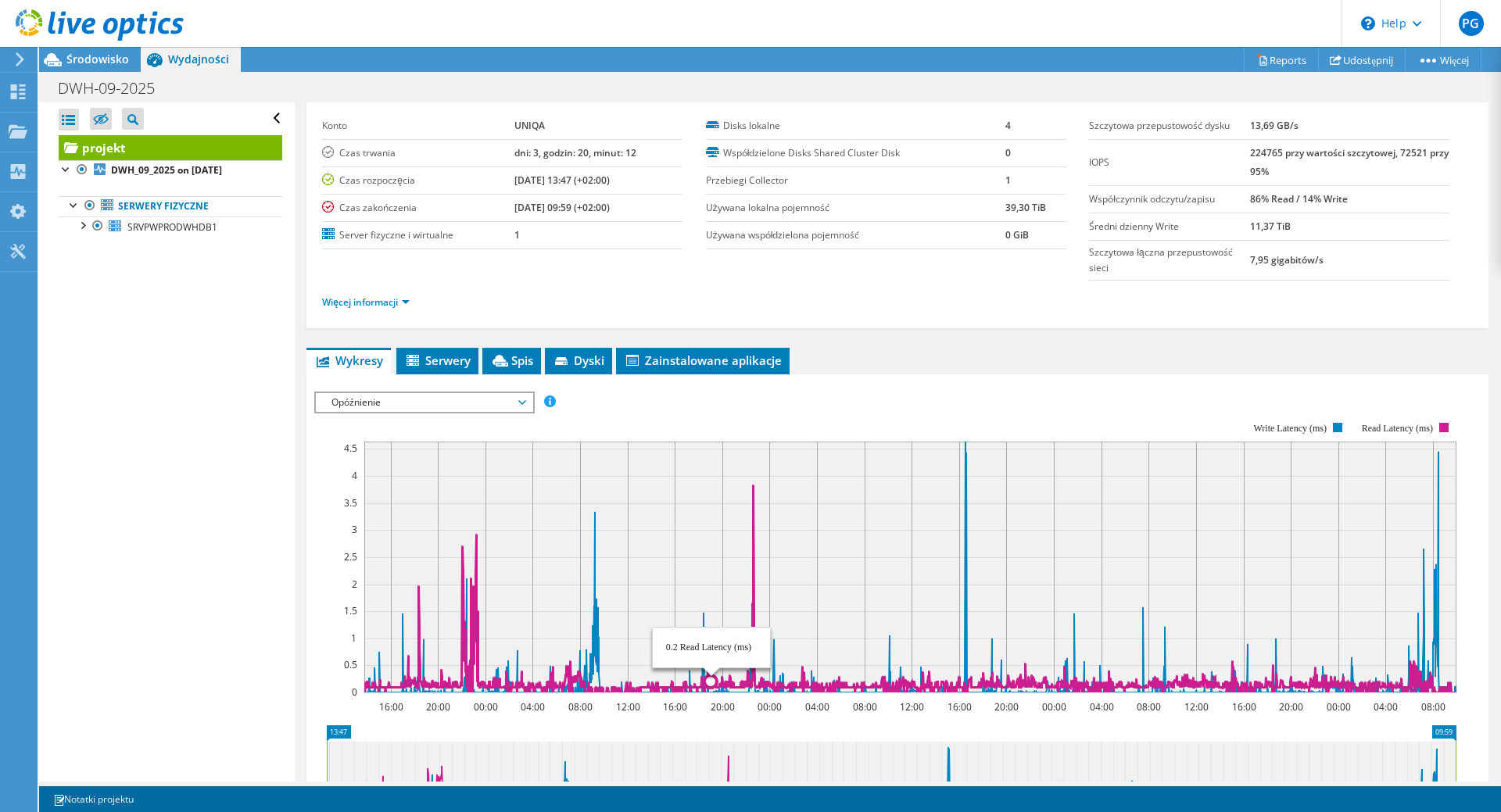
scroll to position [220, 0]
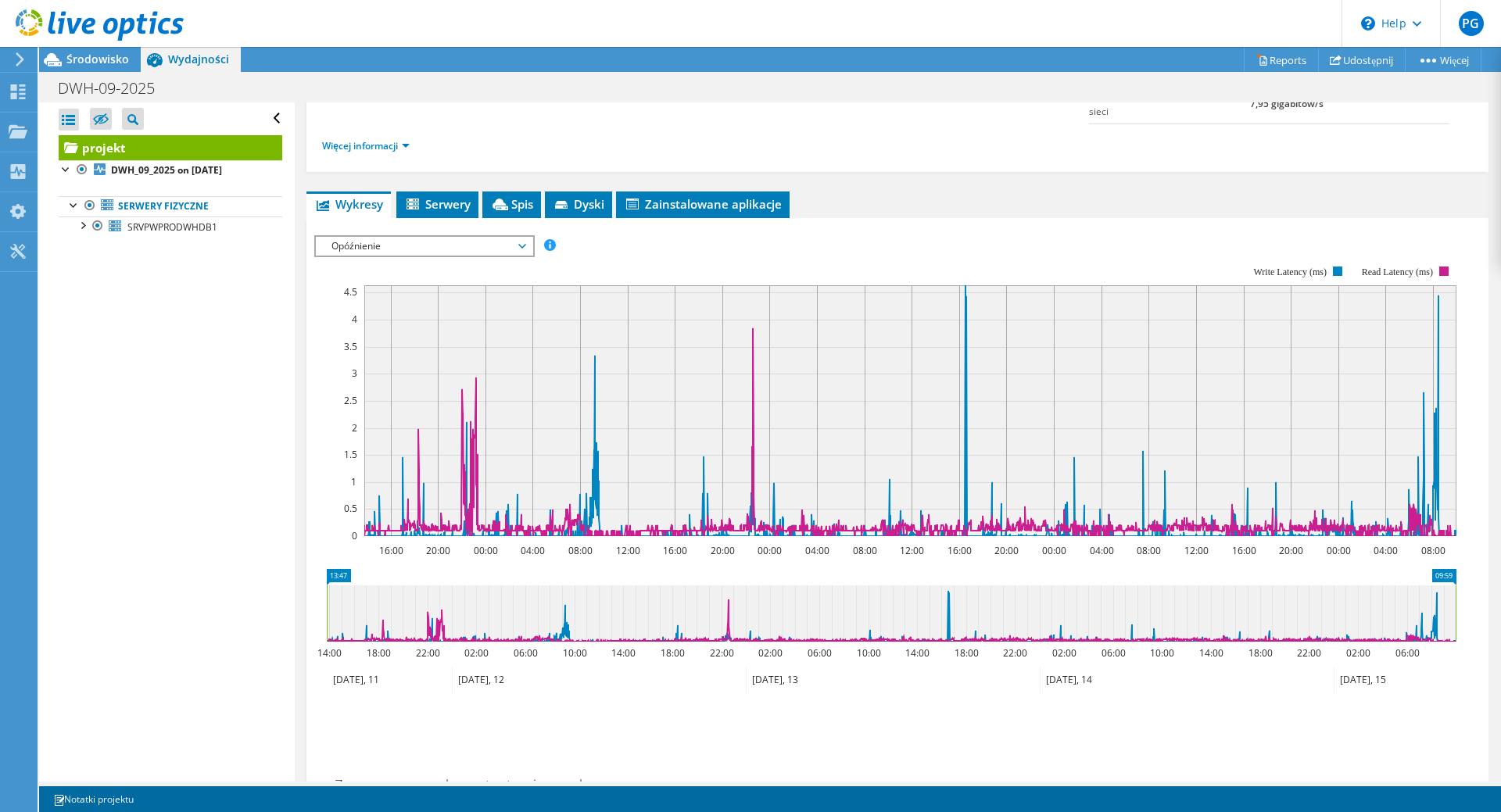
click at [515, 242] on span "Opóźnienie" at bounding box center [424, 246] width 201 height 18
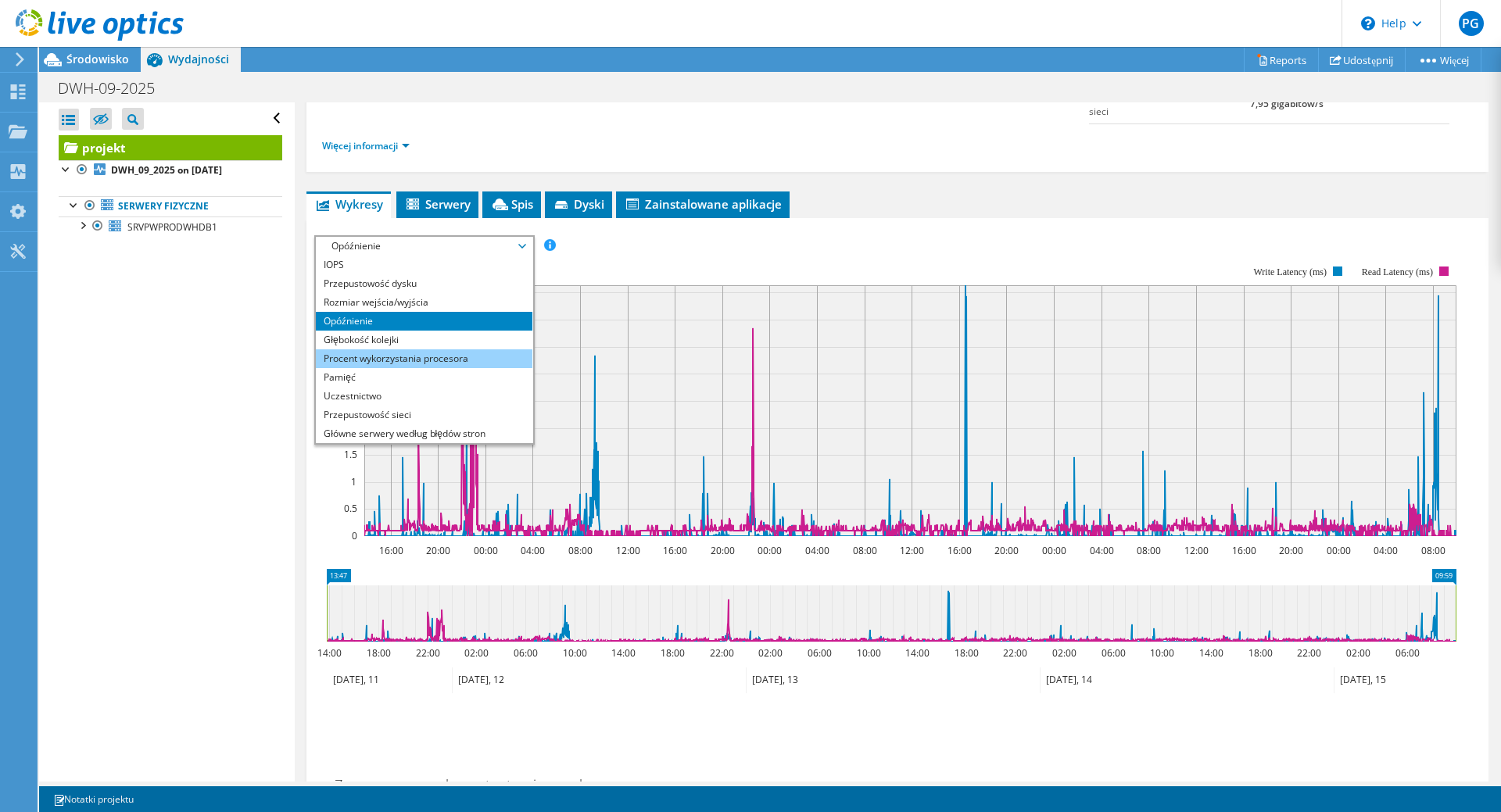
click at [458, 355] on li "Procent wykorzystania procesora" at bounding box center [425, 359] width 217 height 18
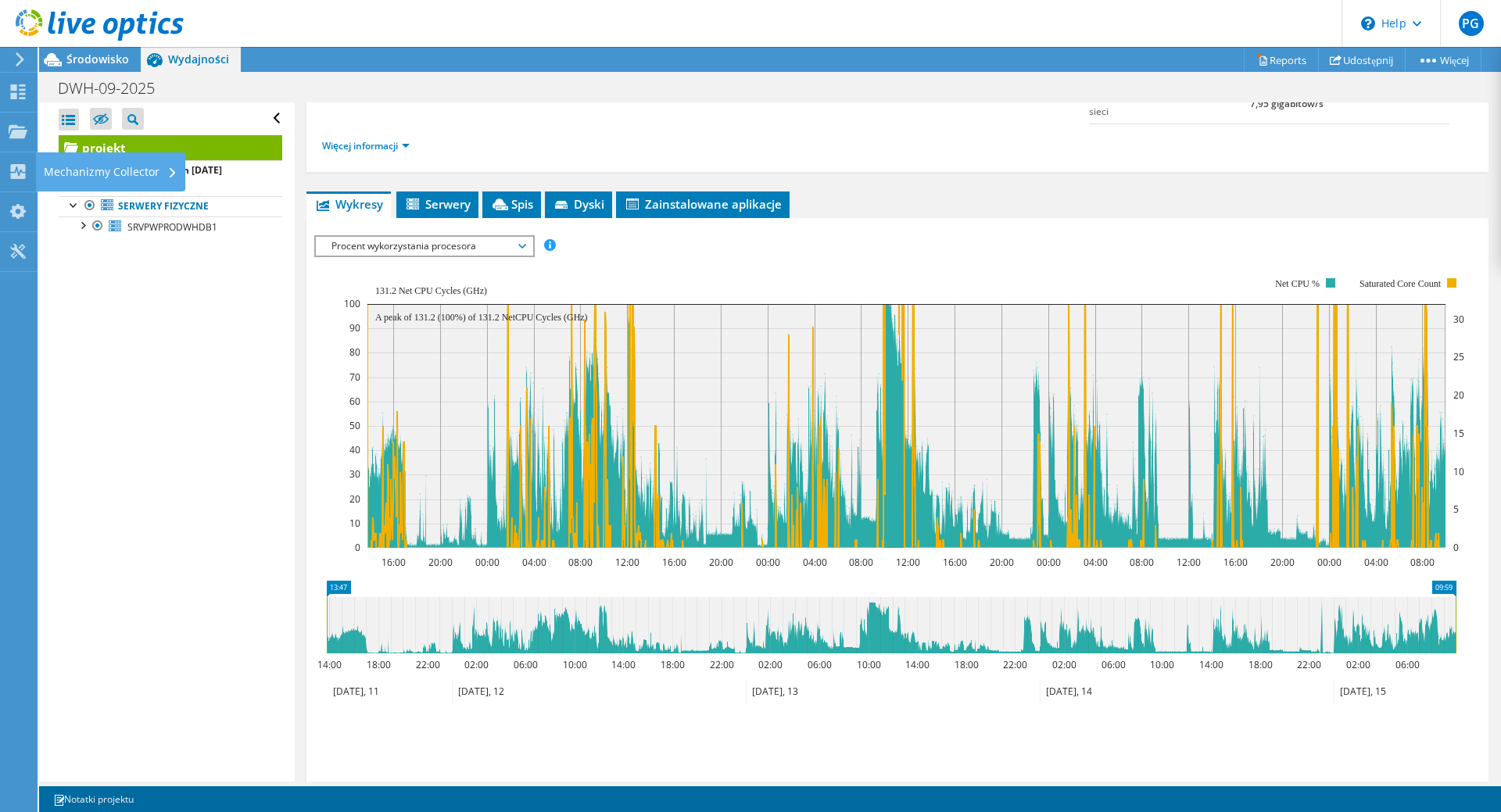
click at [461, 253] on span "Procent wykorzystania procesora" at bounding box center [424, 246] width 201 height 18
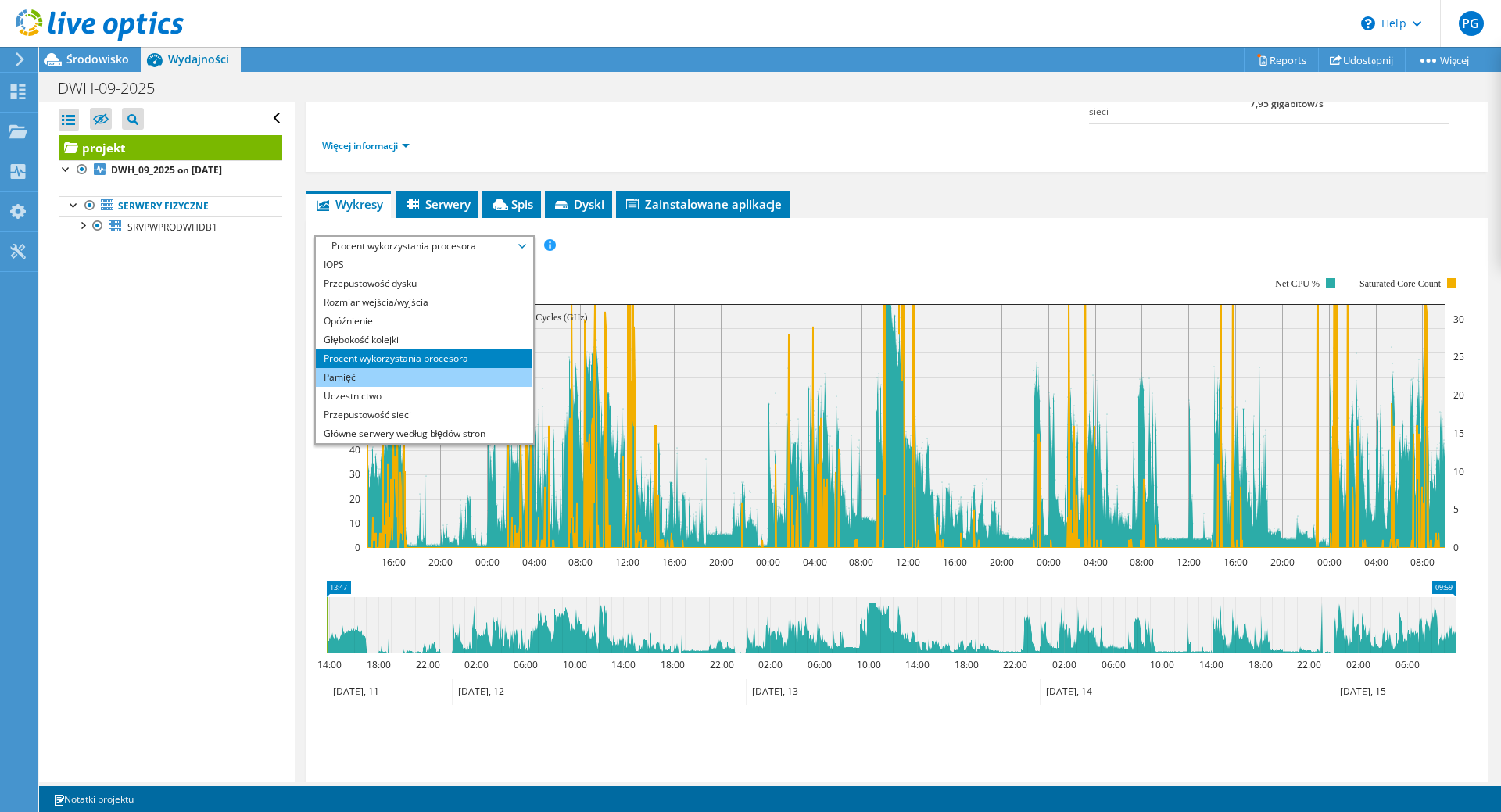
click at [409, 370] on li "Pamięć" at bounding box center [425, 377] width 217 height 18
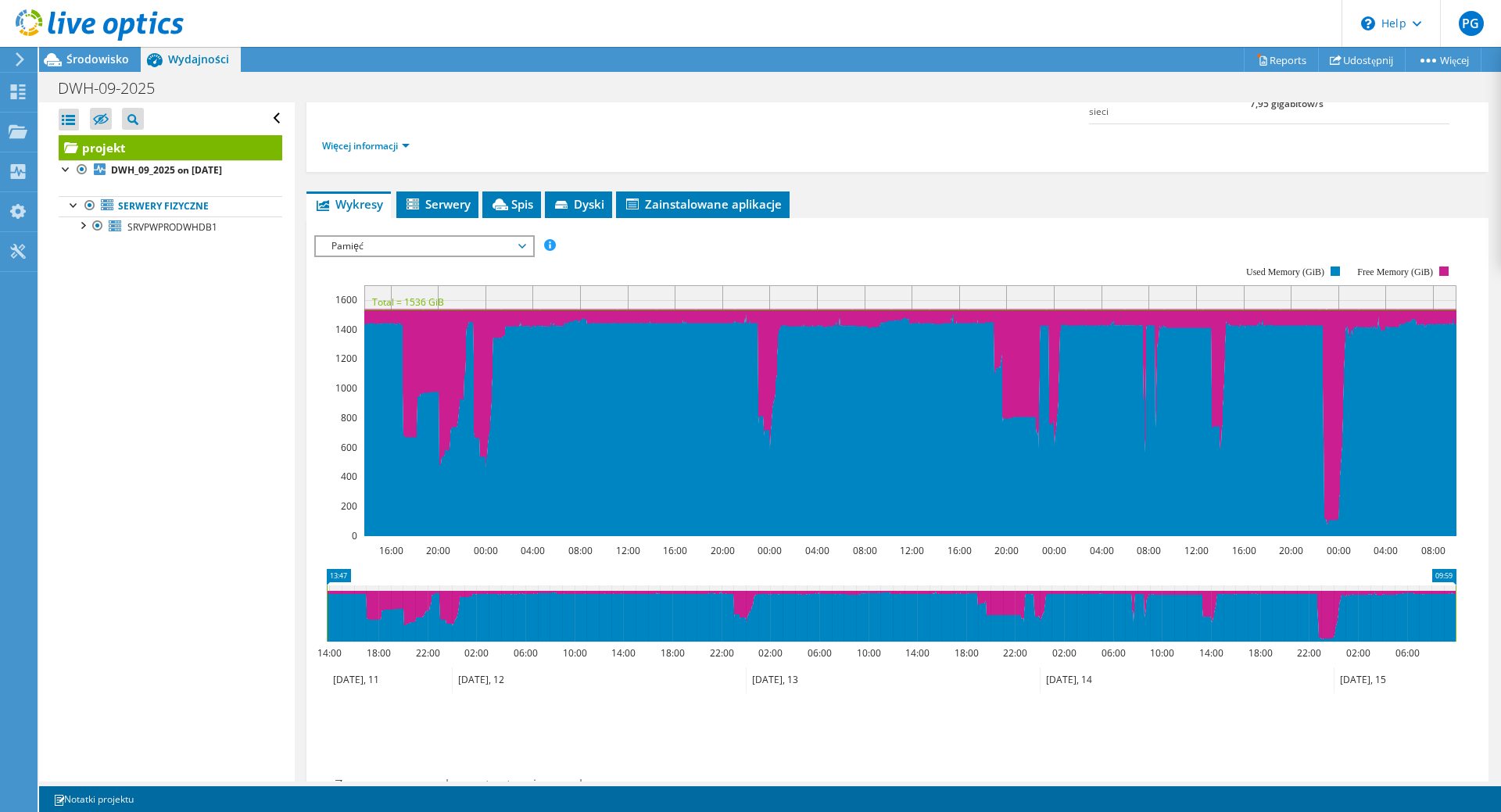
click at [521, 249] on span "Pamięć" at bounding box center [424, 246] width 201 height 18
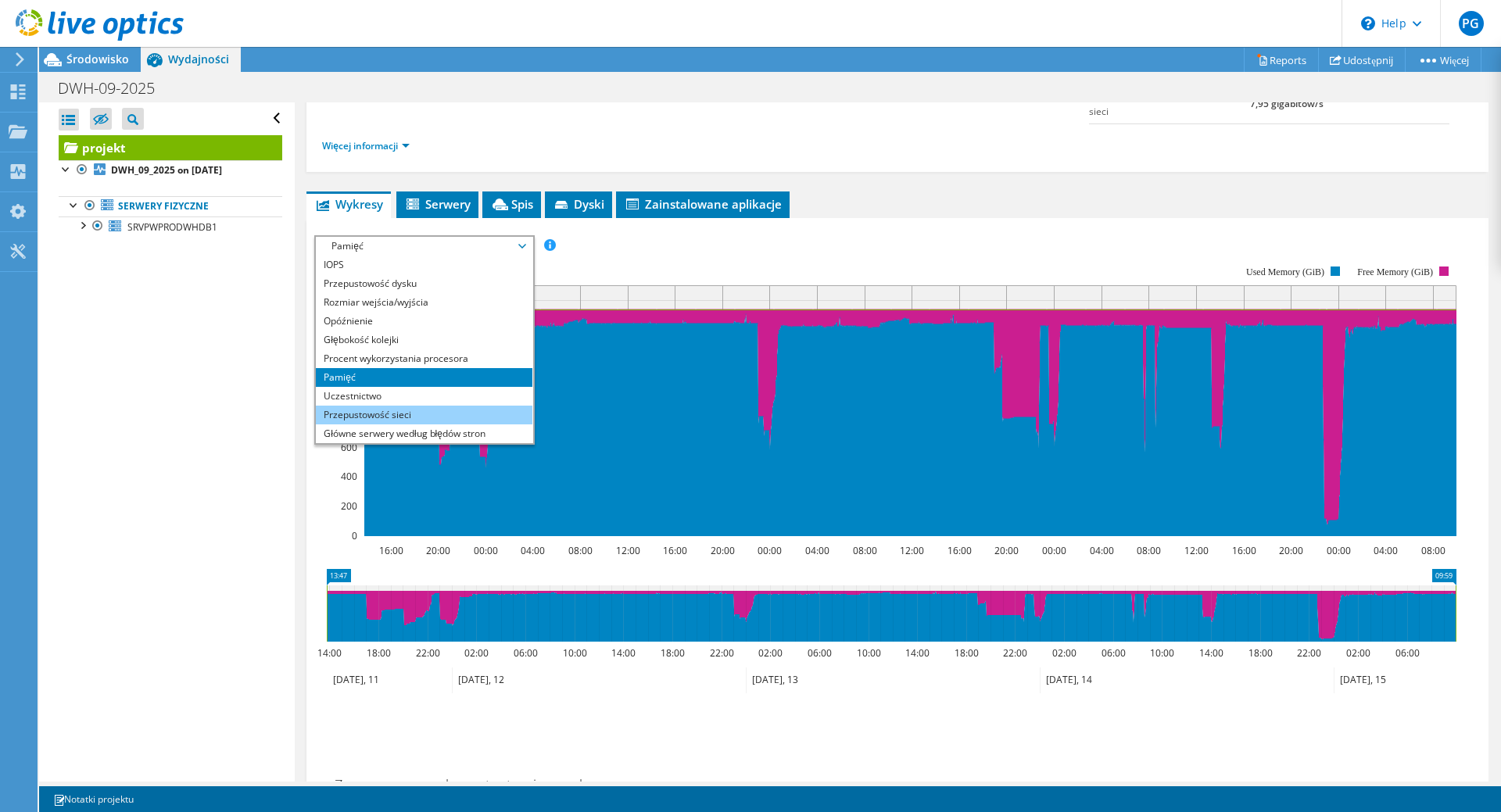
click at [418, 416] on li "Przepustowość sieci" at bounding box center [425, 415] width 217 height 18
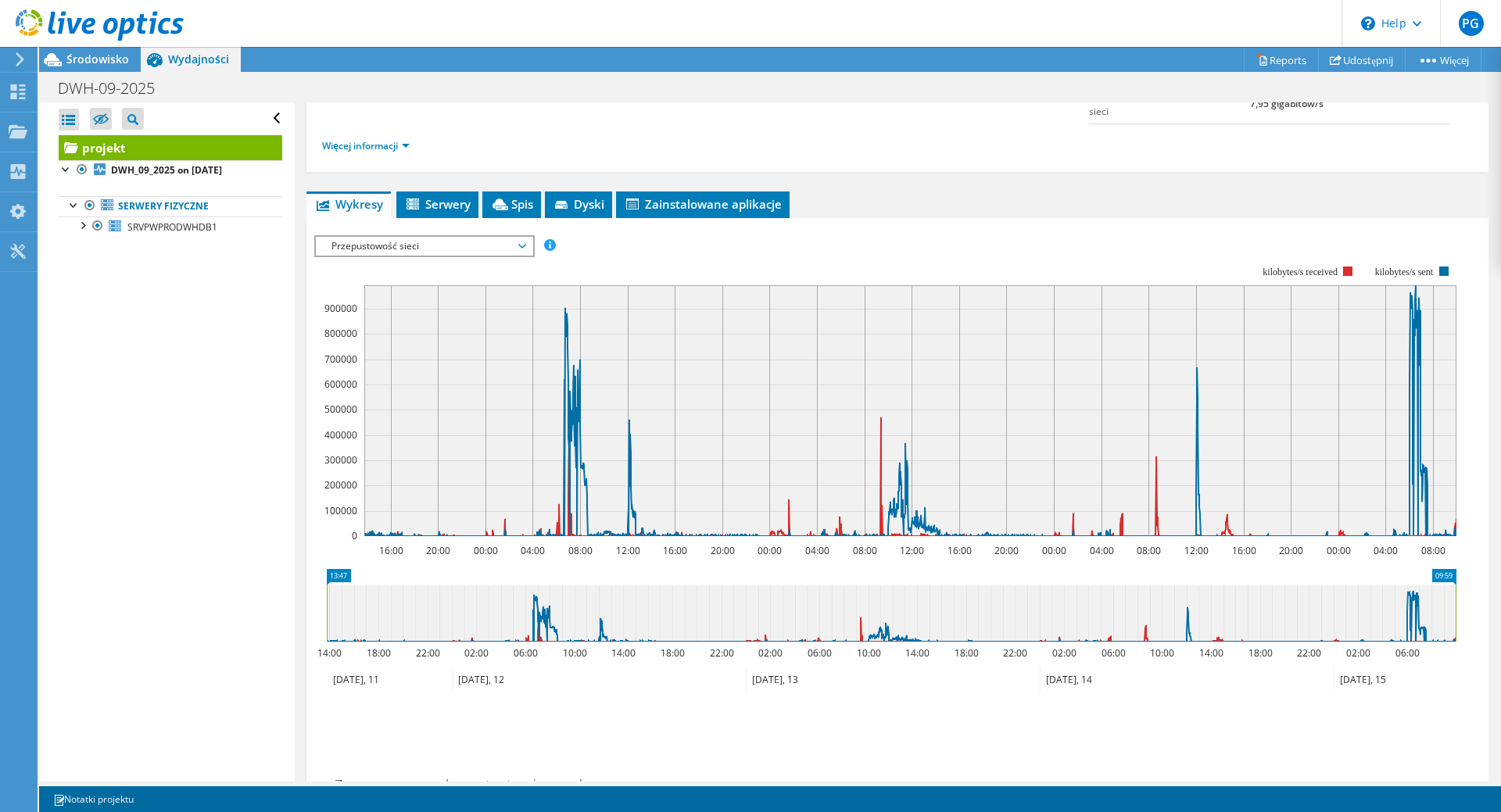
click at [438, 240] on span "Przepustowość sieci" at bounding box center [424, 246] width 201 height 18
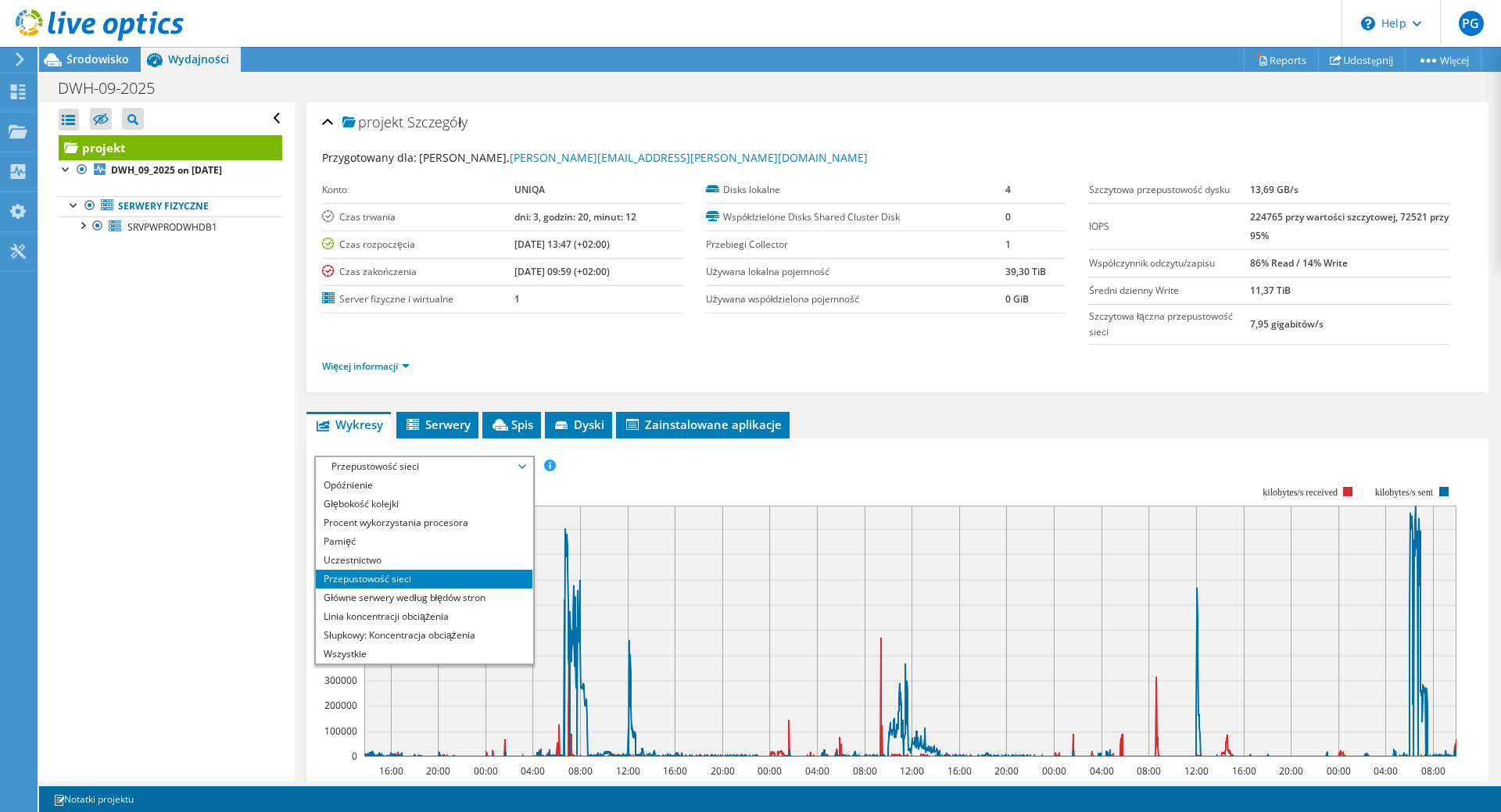
scroll to position [316, 0]
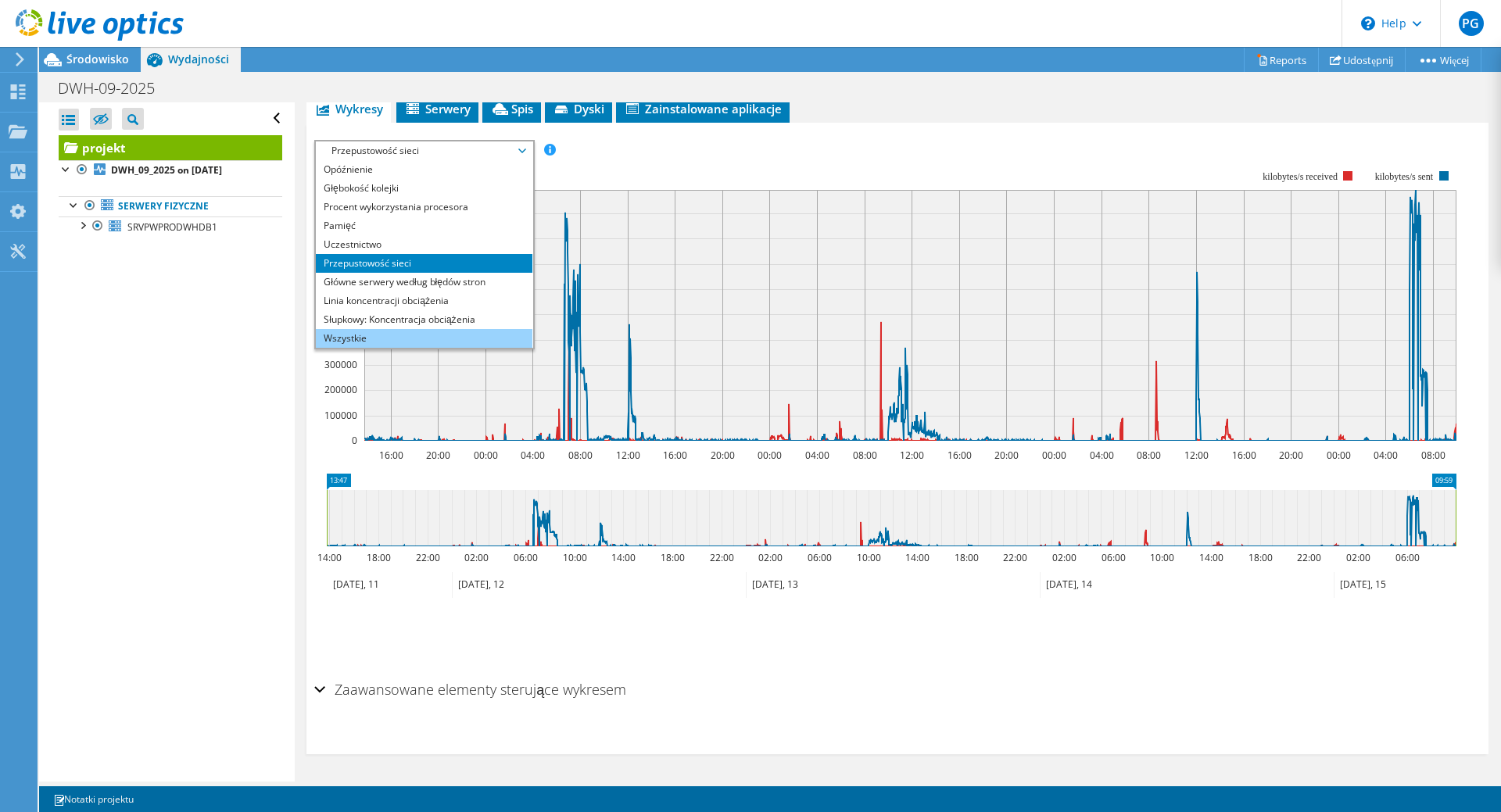
click at [372, 337] on li "Wszystkie" at bounding box center [425, 338] width 217 height 18
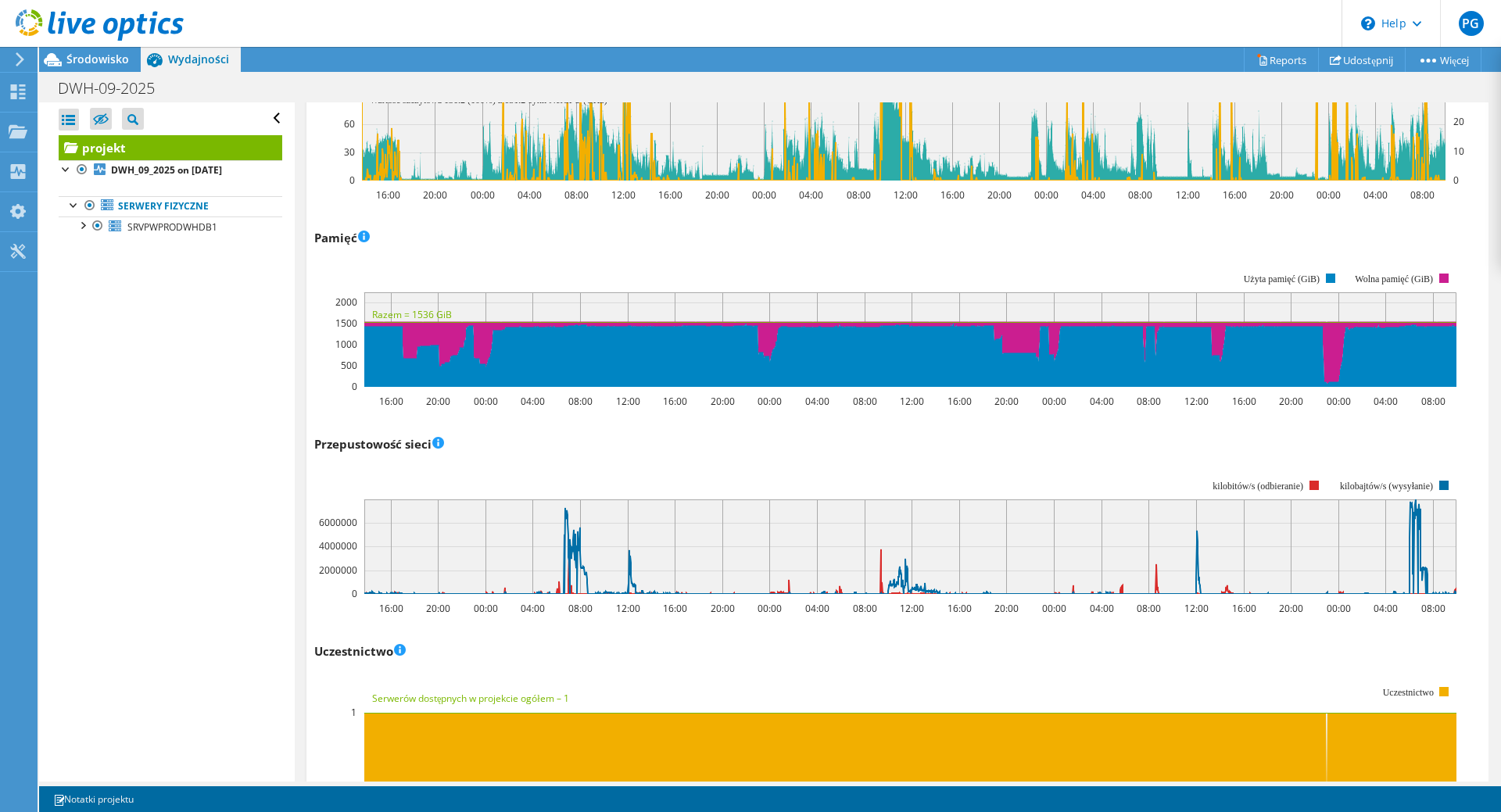
scroll to position [1848, 0]
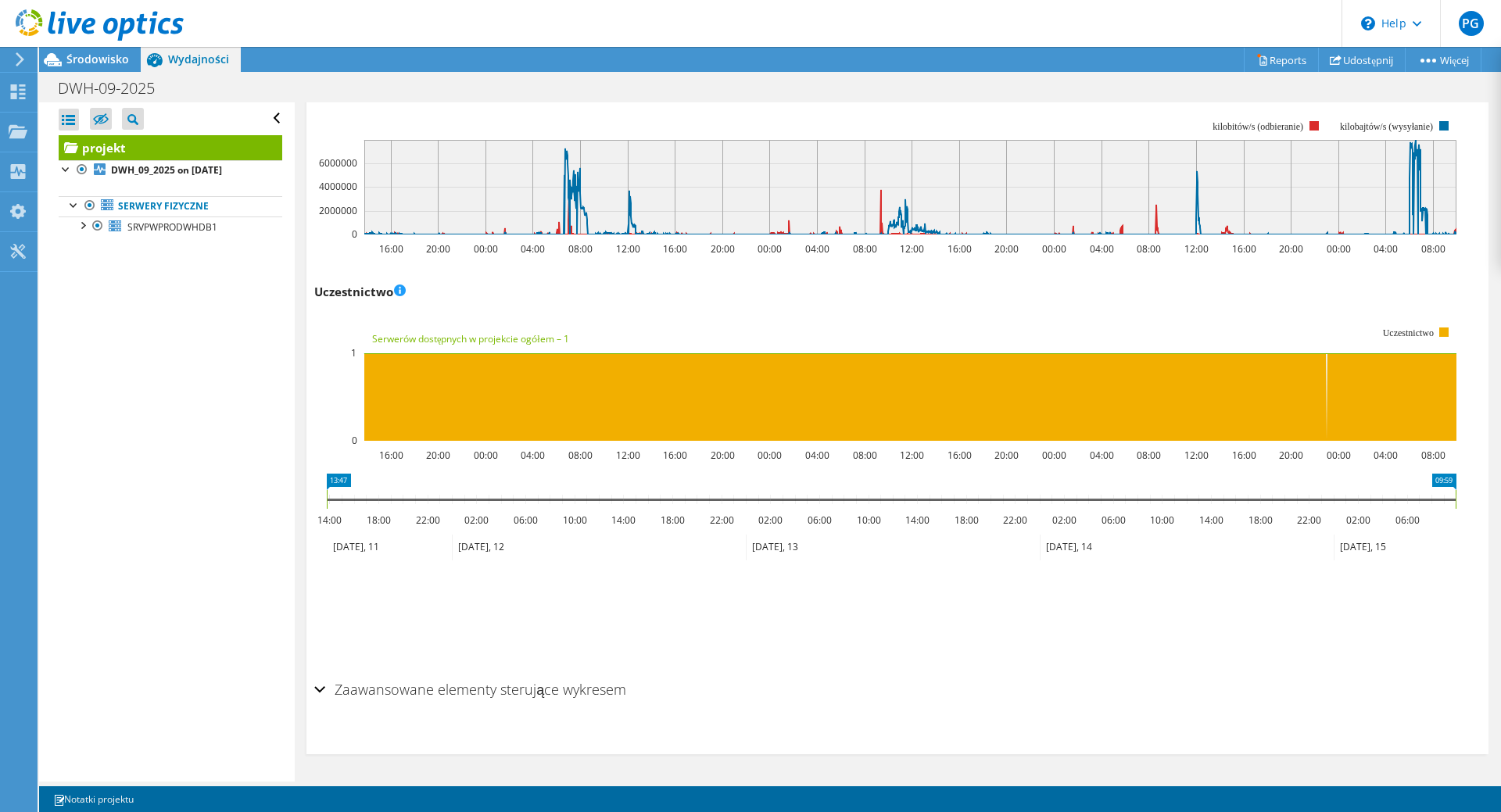
click at [324, 693] on div "Zaawansowane elementy sterujące wykresem" at bounding box center [897, 691] width 1166 height 34
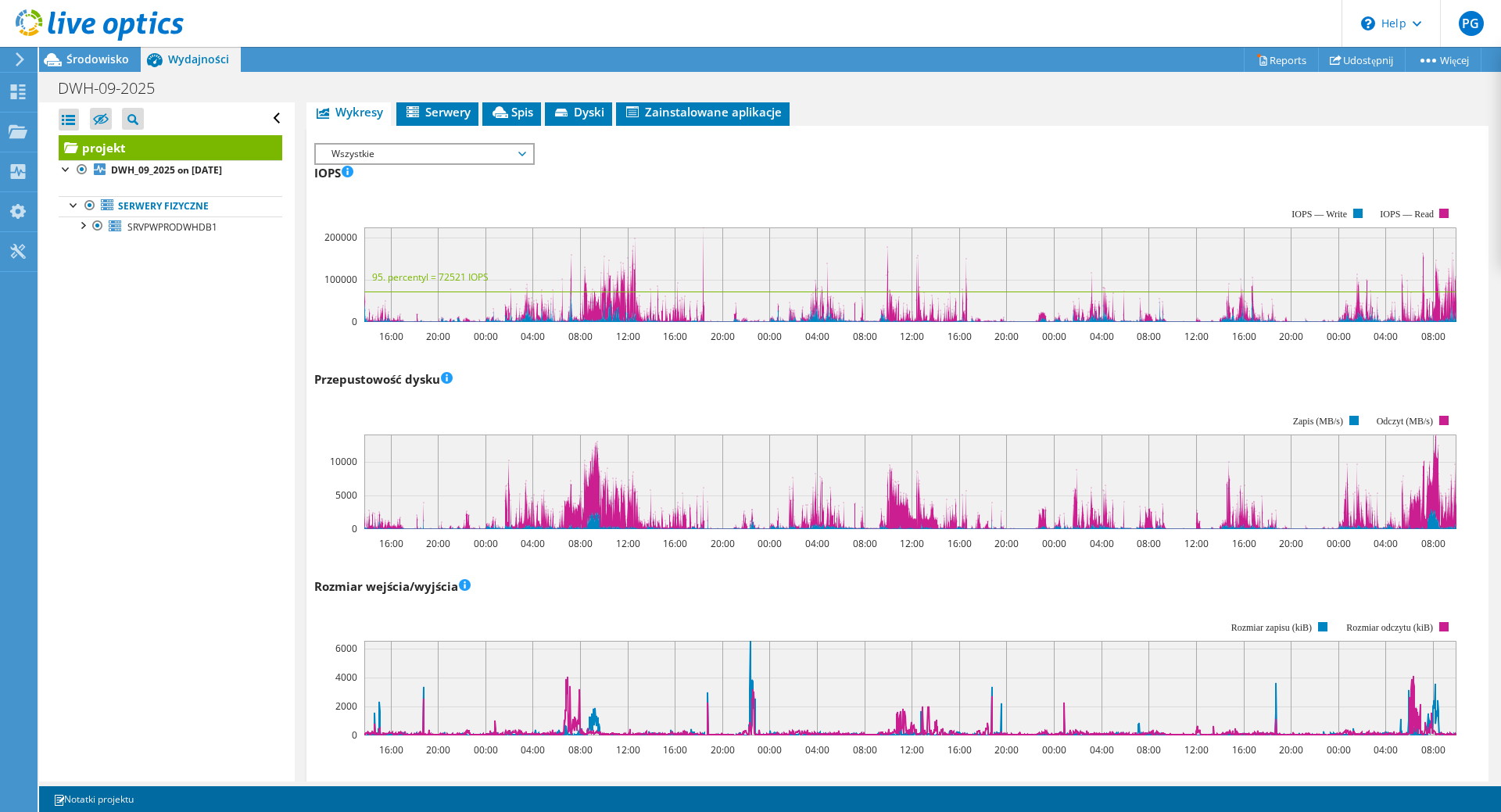
scroll to position [0, 0]
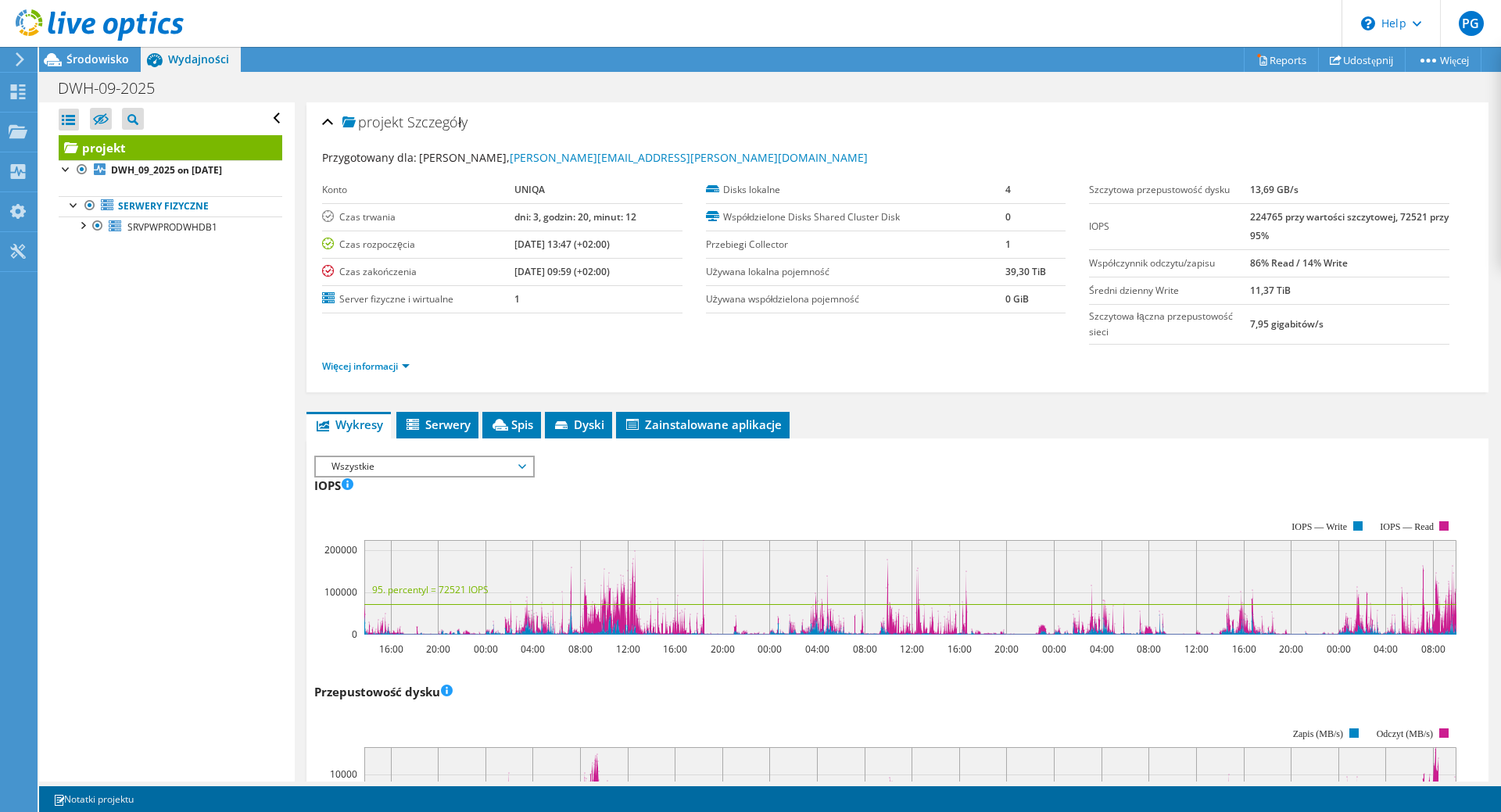
click at [432, 467] on span "Wszystkie" at bounding box center [424, 467] width 201 height 18
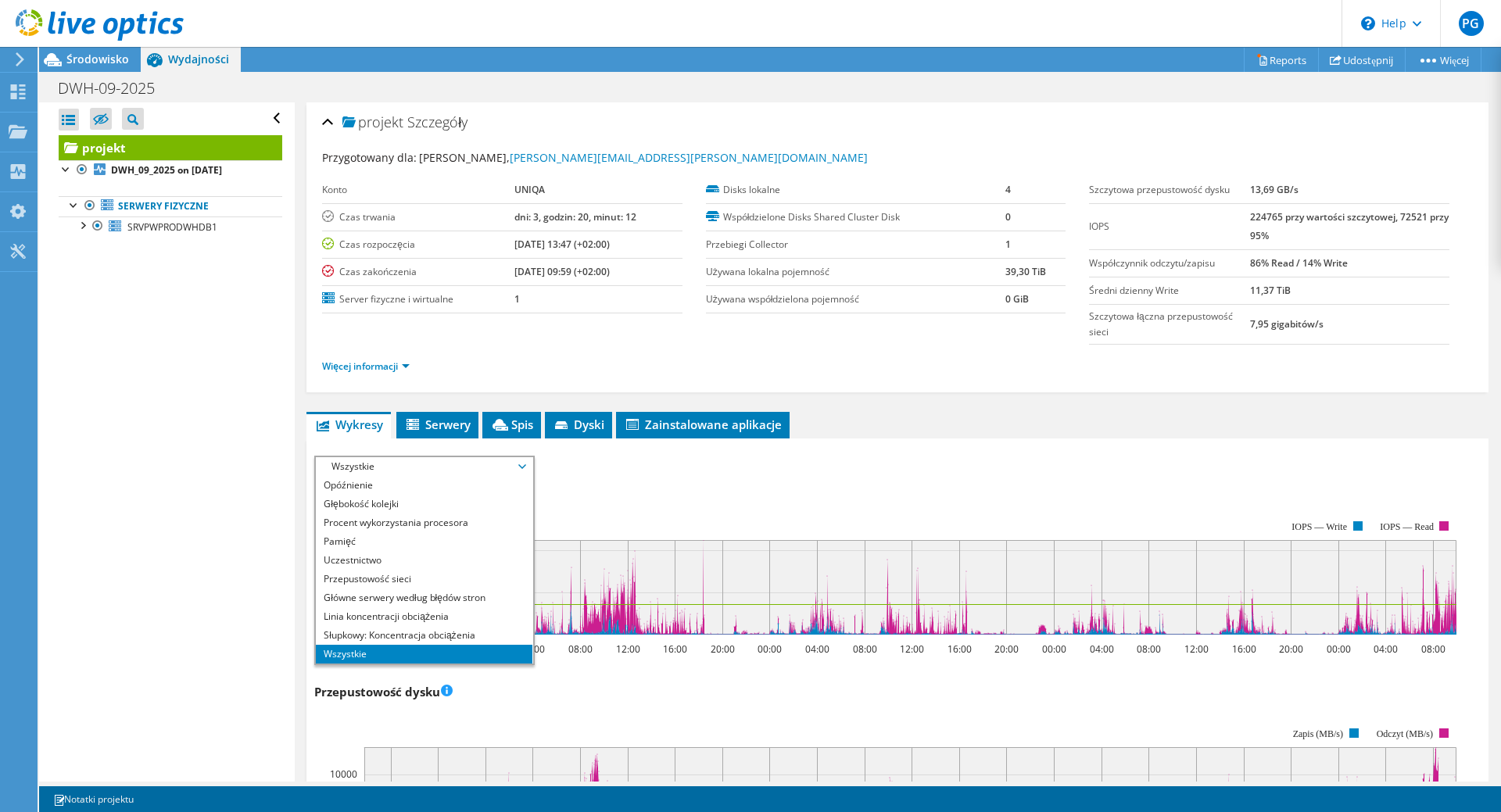
click at [1056, 464] on div "IOPS Przepustowość dysku Rozmiar wejścia/wyjścia Opóźnienie Głębokość kolejki P…" at bounding box center [897, 464] width 1166 height 17
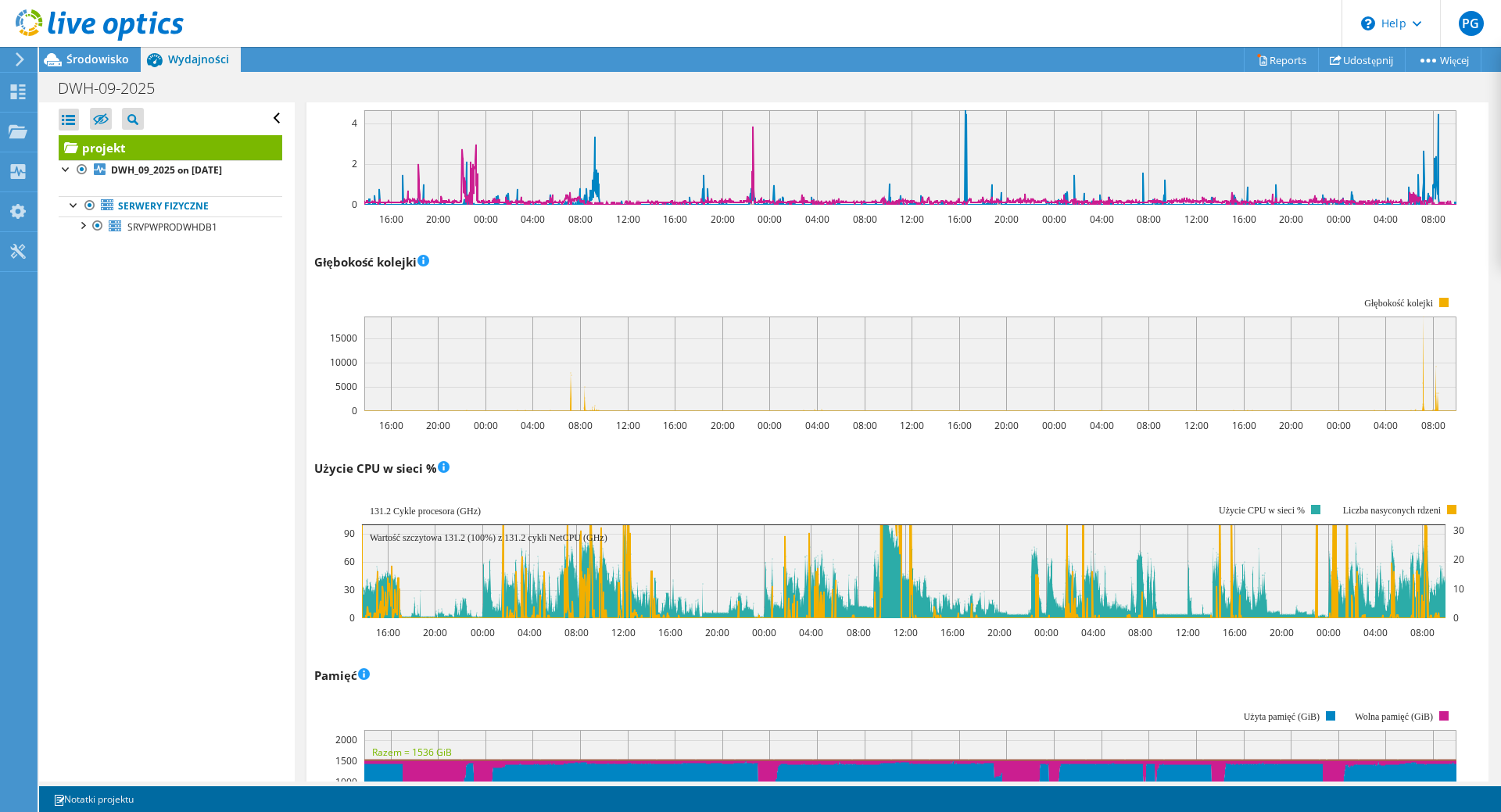
scroll to position [973, 0]
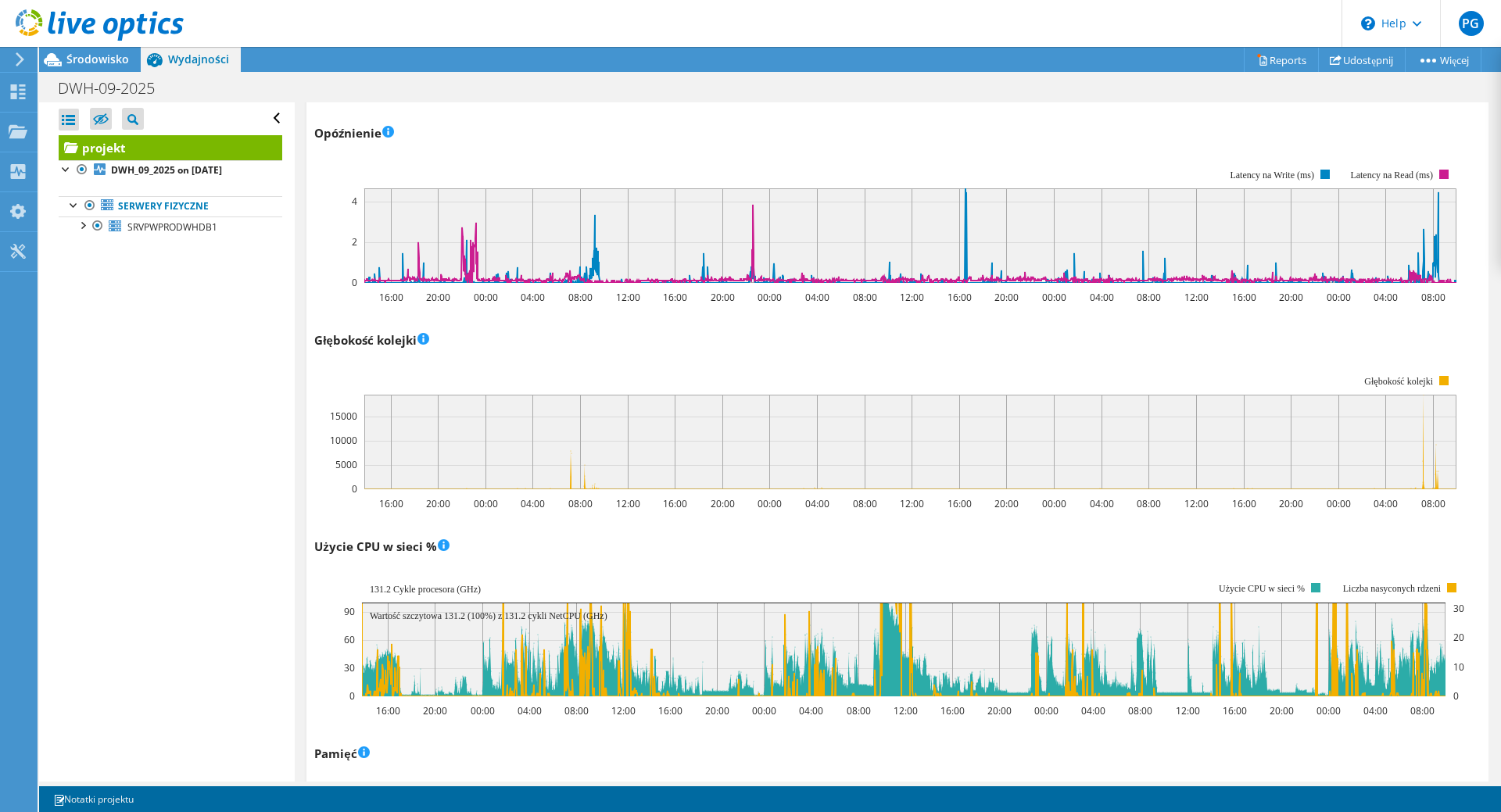
click at [761, 141] on div "Opóźnienie 16:00 20:00 00:00 04:00 08:00 12:00 16:00 20:00 00:00 04:00 08:00 12…" at bounding box center [897, 212] width 1166 height 184
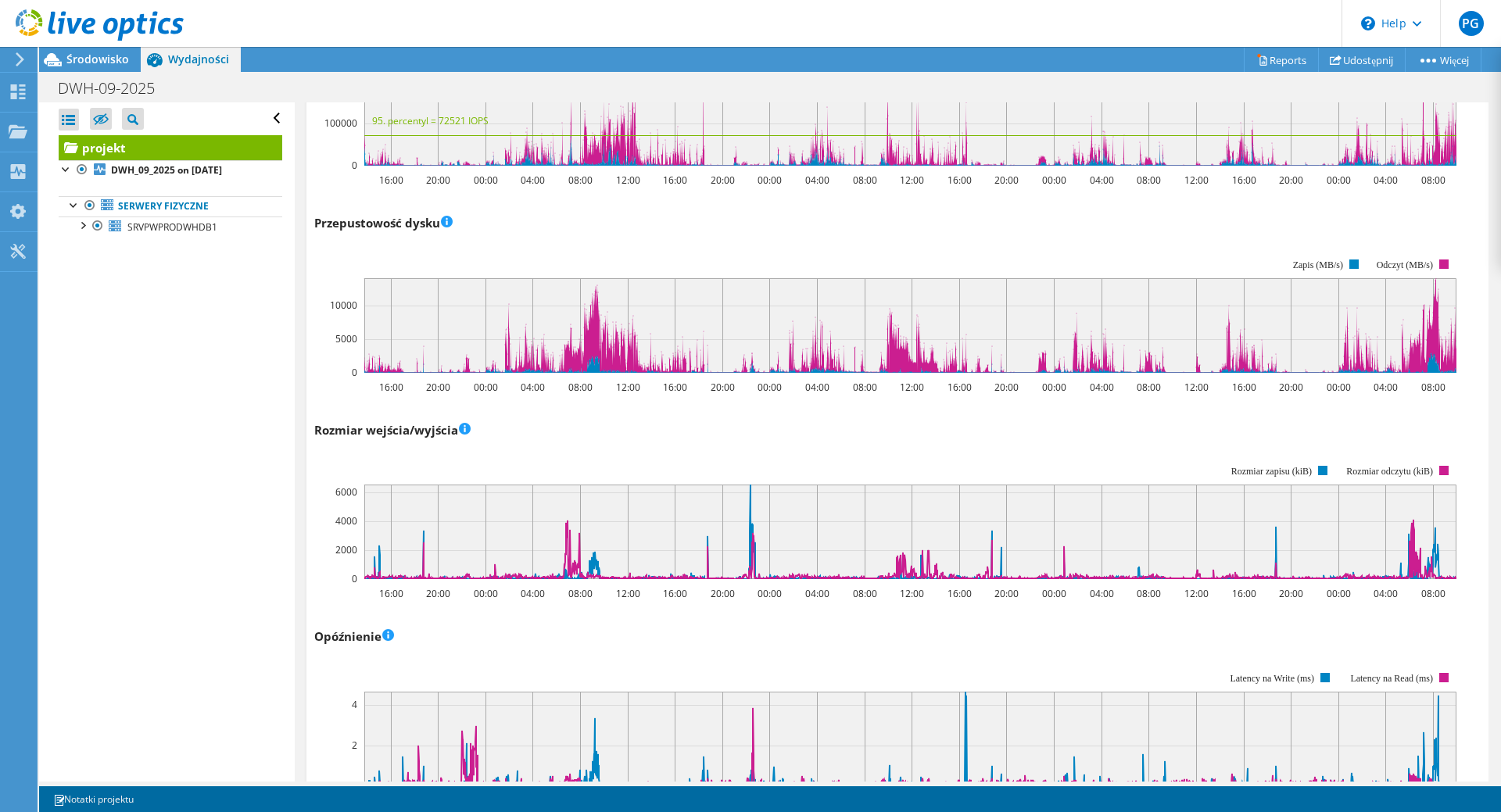
scroll to position [313, 0]
